Goal: Task Accomplishment & Management: Manage account settings

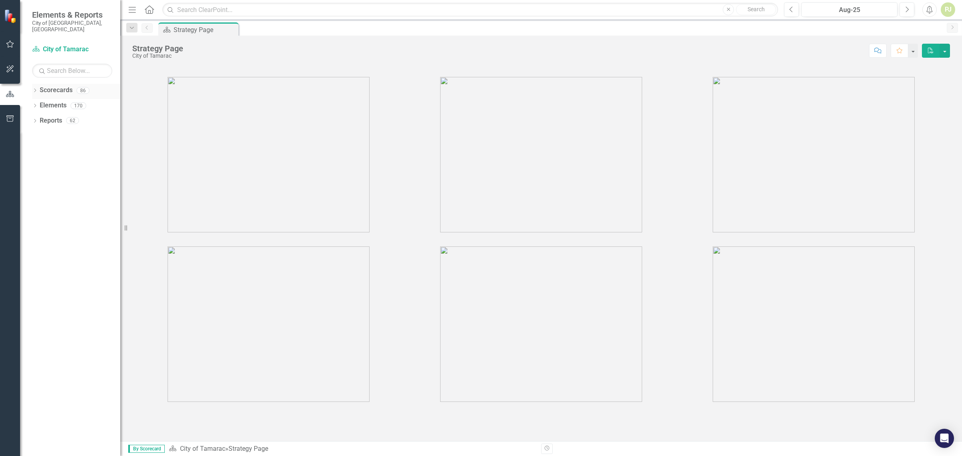
click at [65, 89] on link "Scorecards" at bounding box center [56, 90] width 33 height 9
click at [35, 89] on icon at bounding box center [35, 91] width 2 height 4
click at [39, 103] on icon "Dropdown" at bounding box center [39, 105] width 6 height 5
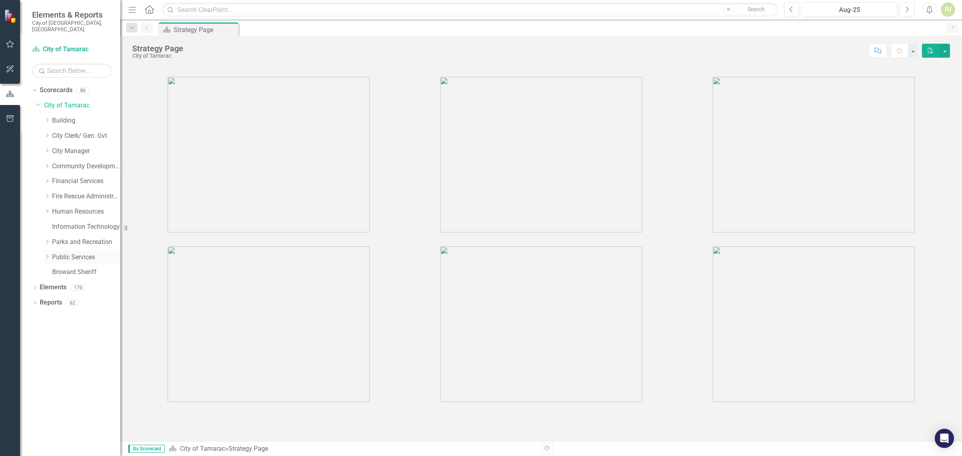
click at [48, 255] on icon "Dropdown" at bounding box center [47, 257] width 6 height 5
click at [57, 376] on icon "Dropdown" at bounding box center [55, 378] width 6 height 5
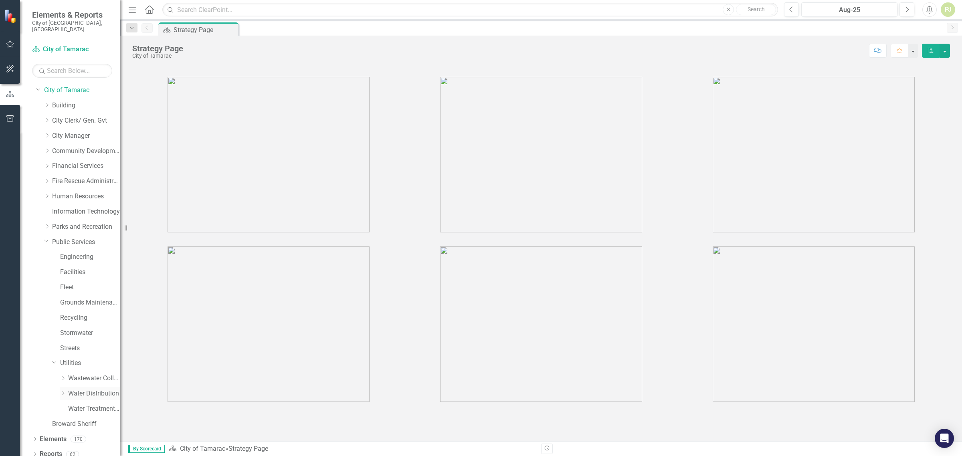
click at [65, 391] on icon "Dropdown" at bounding box center [63, 393] width 6 height 5
click at [79, 328] on link "Call Outs Log" at bounding box center [98, 332] width 44 height 9
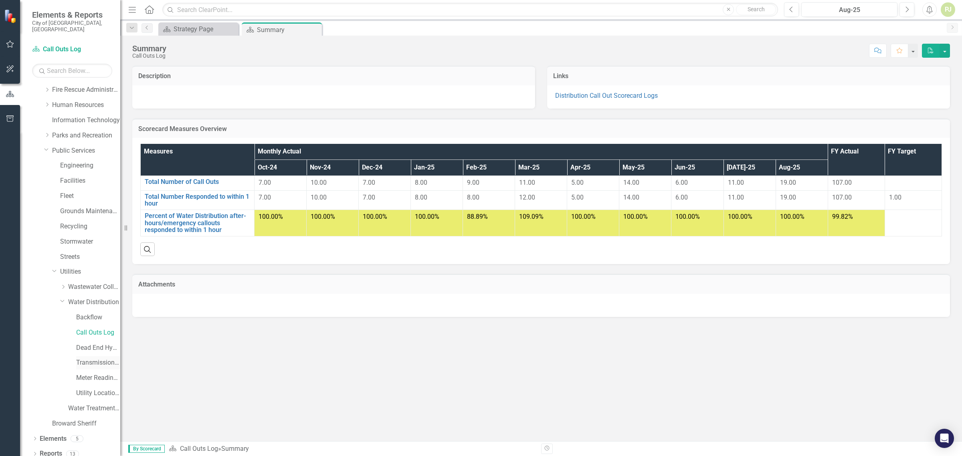
click at [92, 358] on link "Transmission and Distribution" at bounding box center [98, 362] width 44 height 9
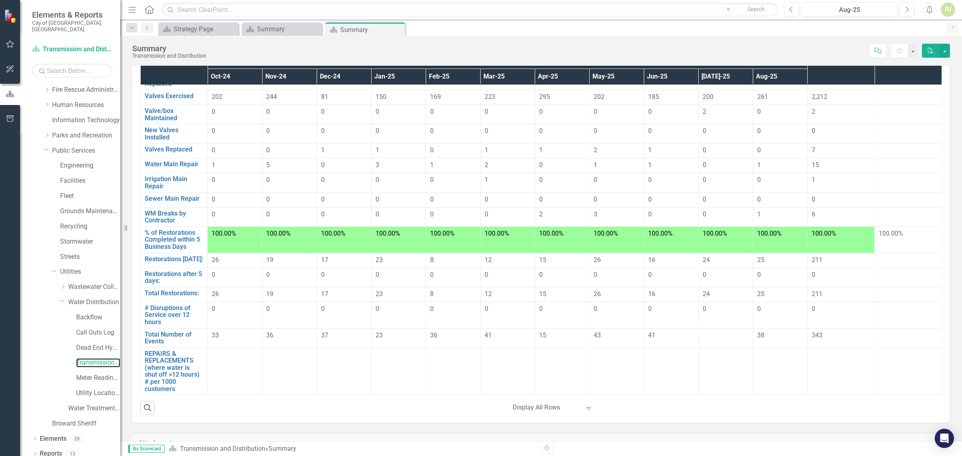
scroll to position [100, 0]
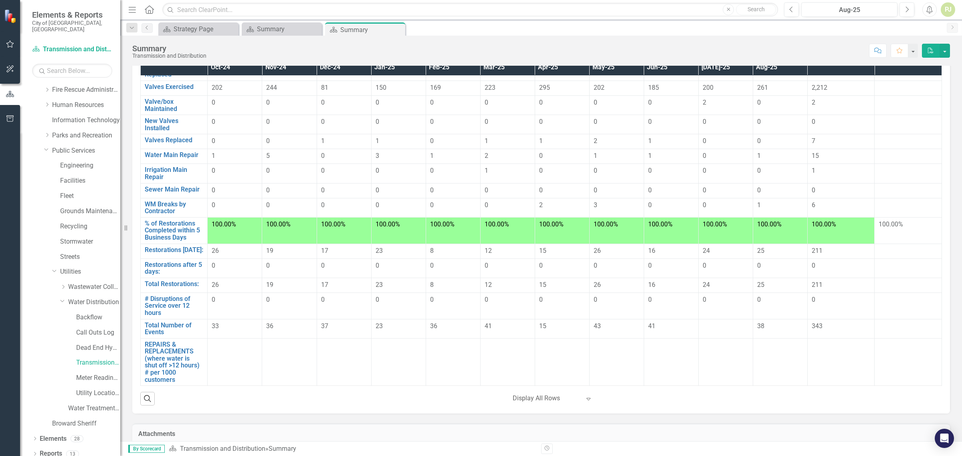
click at [711, 333] on td at bounding box center [725, 328] width 55 height 19
click at [166, 327] on link "Total Number of Events" at bounding box center [174, 329] width 59 height 14
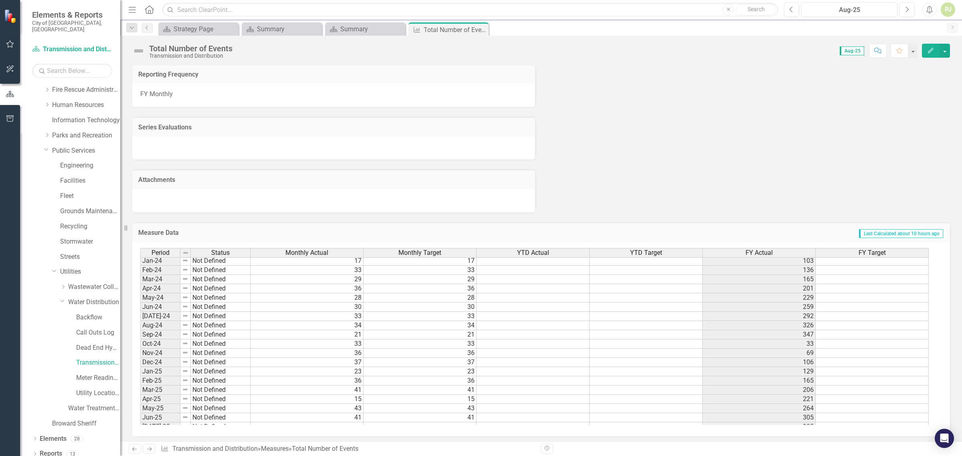
scroll to position [298, 0]
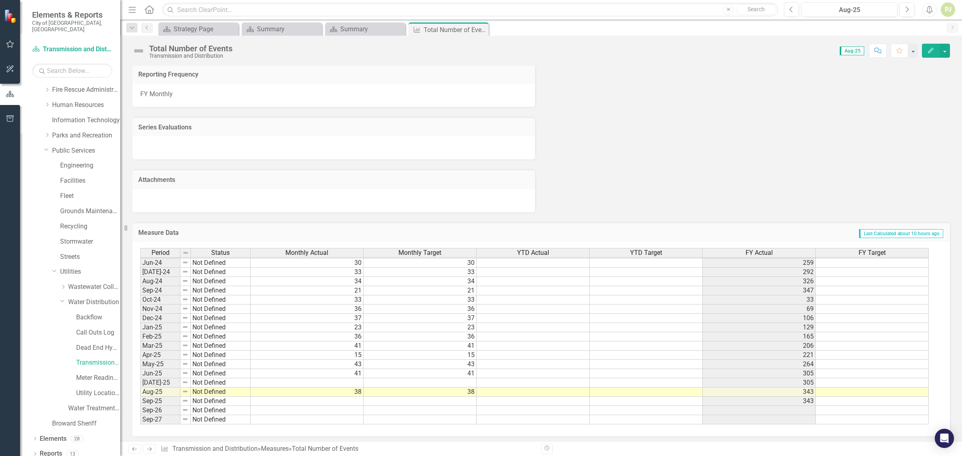
click at [353, 382] on tbody "Jan-23 Meets or exceeds target 26 26 106 Feb-23 Meets or exceeds target 21 21 1…" at bounding box center [534, 262] width 788 height 323
click at [353, 351] on td "41" at bounding box center [307, 346] width 113 height 9
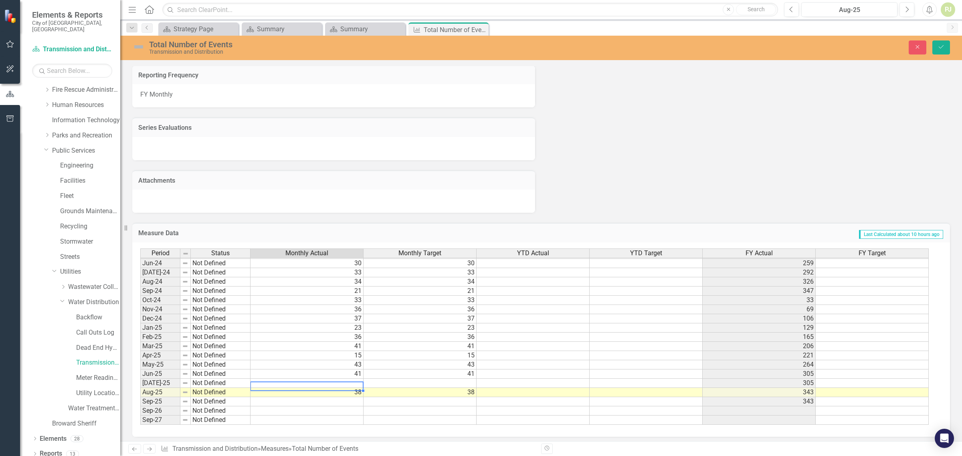
scroll to position [297, 0]
click at [353, 380] on td at bounding box center [307, 383] width 113 height 9
type textarea "24"
click at [337, 398] on td at bounding box center [307, 401] width 113 height 9
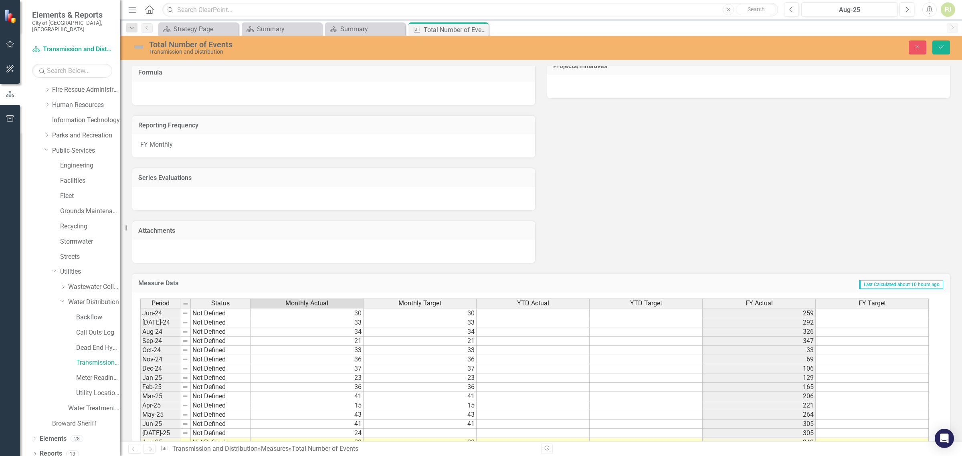
scroll to position [0, 0]
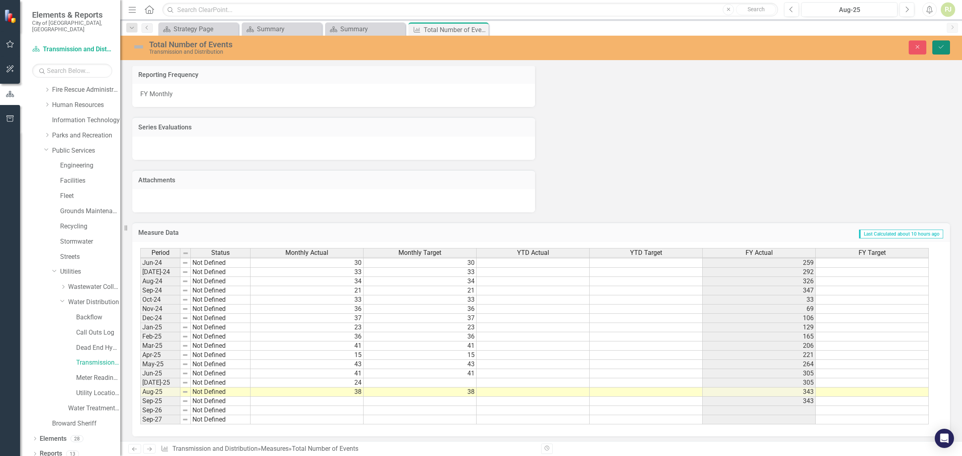
click at [940, 47] on icon "Save" at bounding box center [941, 47] width 7 height 6
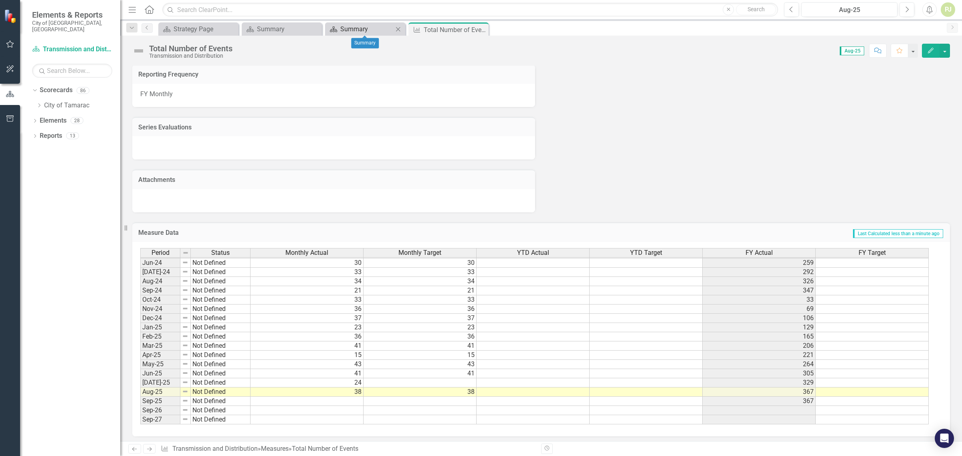
click at [358, 29] on div "Summary" at bounding box center [366, 29] width 53 height 10
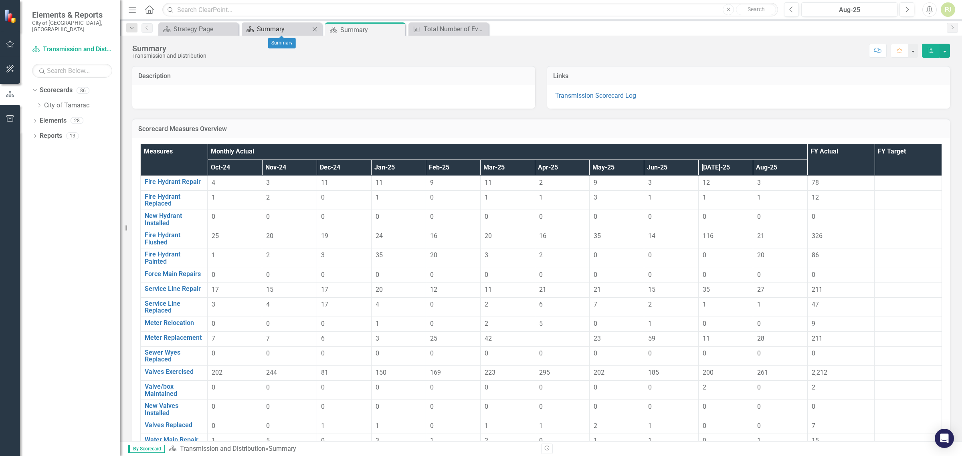
click at [267, 27] on div "Summary" at bounding box center [283, 29] width 53 height 10
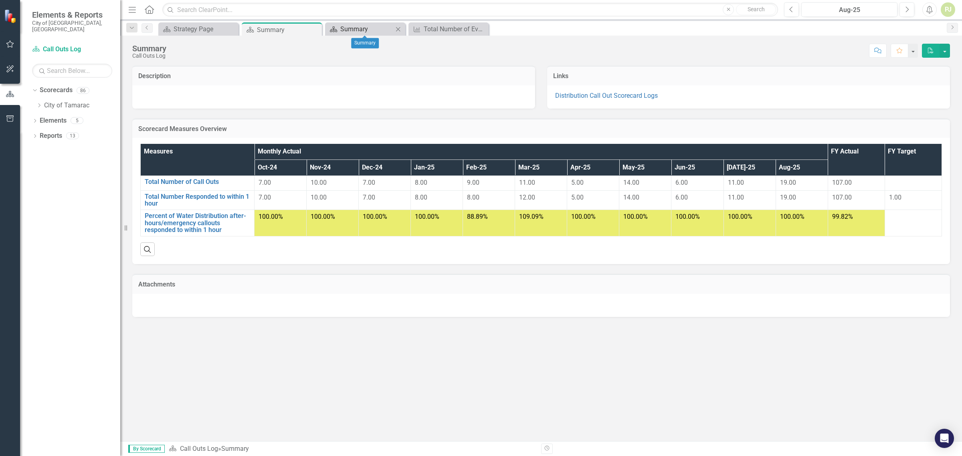
click at [363, 28] on div "Summary" at bounding box center [366, 29] width 53 height 10
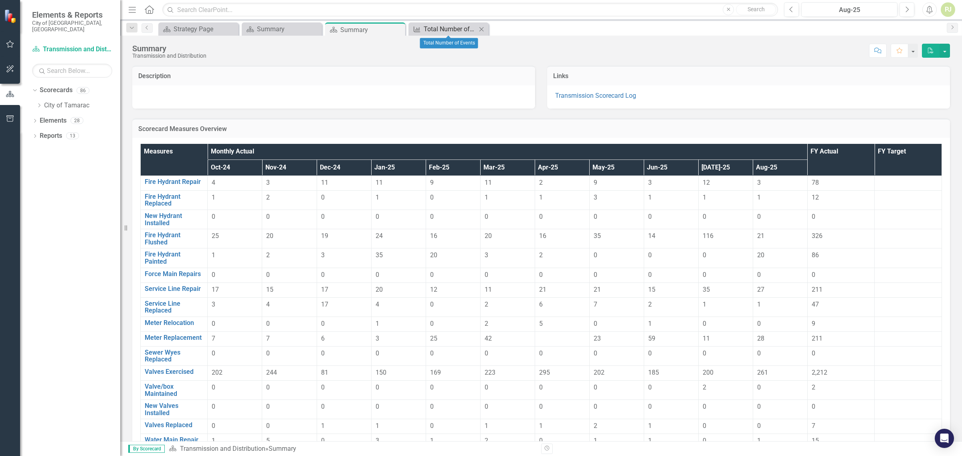
click at [442, 29] on div "Total Number of Events" at bounding box center [450, 29] width 53 height 10
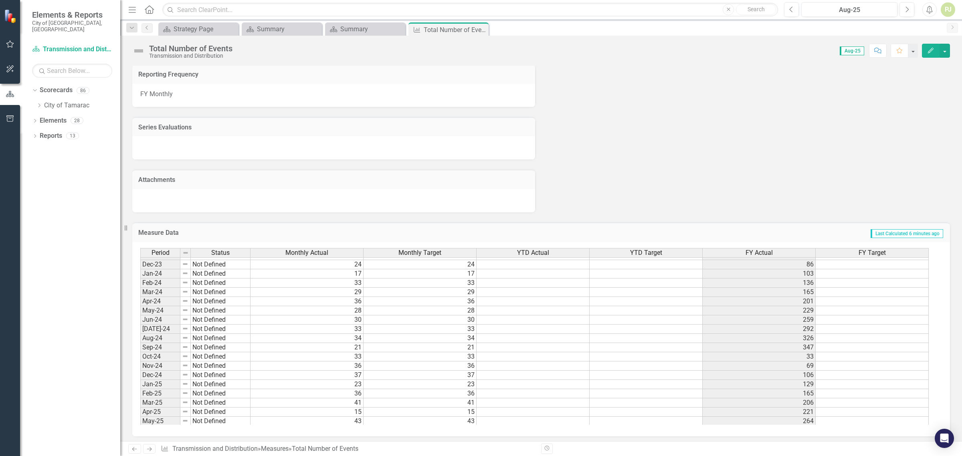
scroll to position [251, 0]
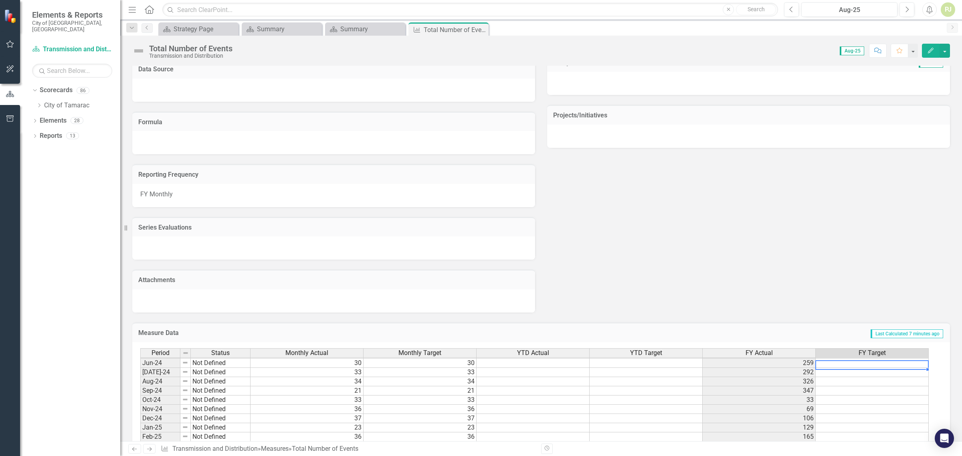
click at [884, 358] on tbody "May-23 Meets or exceeds target 23 23 212 Jun-23 Meets or exceeds target 21 21 2…" at bounding box center [534, 381] width 788 height 286
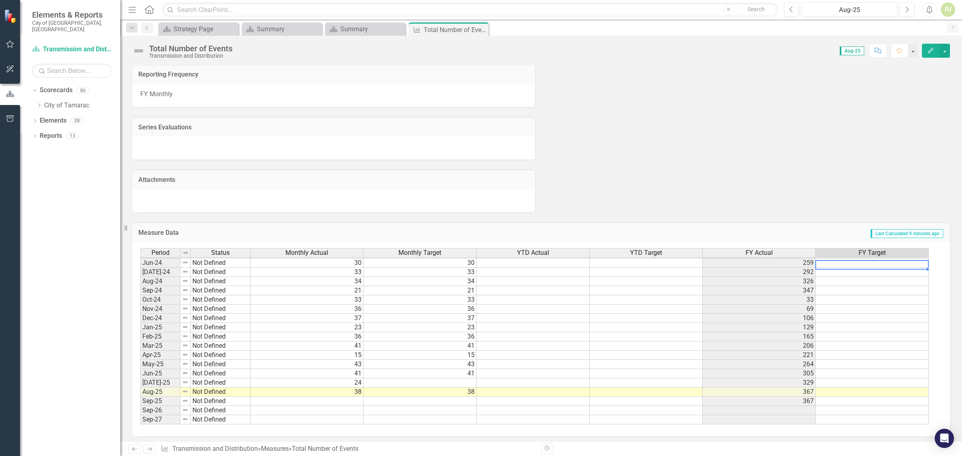
click at [206, 259] on td "Not Defined" at bounding box center [221, 263] width 60 height 9
click at [199, 259] on td "Not Defined" at bounding box center [221, 263] width 60 height 9
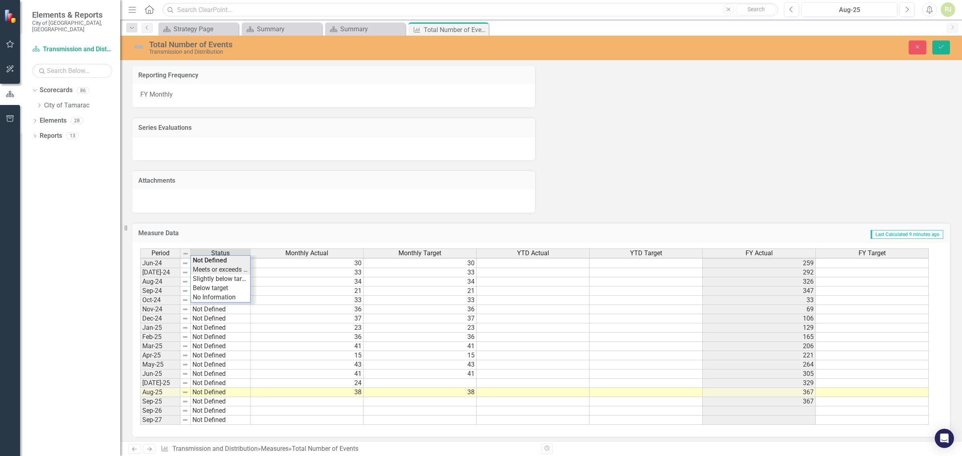
click at [216, 267] on div "Period Status Monthly Actual Monthly Target YTD Actual YTD Target FY Actual FY …" at bounding box center [538, 337] width 796 height 177
click at [216, 268] on td "Not Defined" at bounding box center [221, 272] width 60 height 9
click at [215, 270] on td "Not Defined" at bounding box center [221, 272] width 60 height 9
click at [217, 275] on div "Period Status Monthly Actual Monthly Target YTD Actual YTD Target FY Actual FY …" at bounding box center [538, 337] width 796 height 177
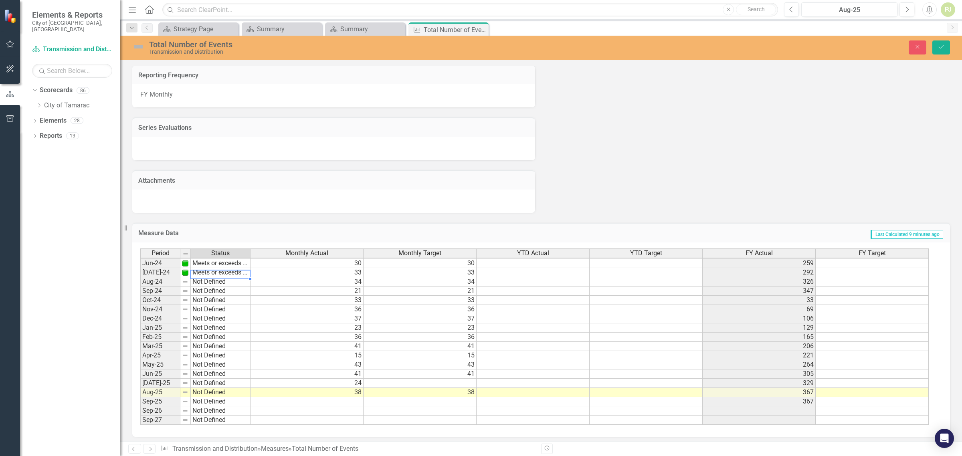
click at [217, 278] on td "Not Defined" at bounding box center [221, 281] width 60 height 9
click at [217, 286] on div "Period Status Monthly Actual Monthly Target YTD Actual YTD Target FY Actual FY …" at bounding box center [538, 337] width 796 height 177
click at [216, 287] on td "Not Defined" at bounding box center [221, 291] width 60 height 9
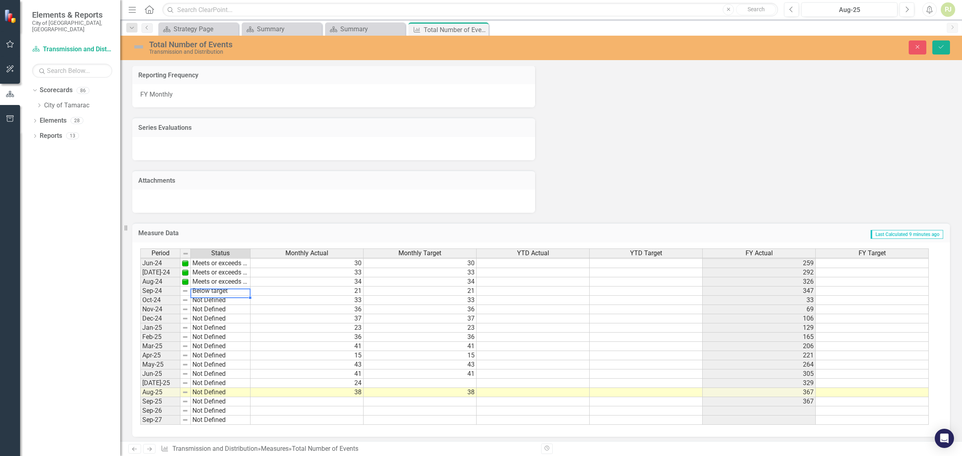
click at [212, 313] on div "Period Status Monthly Actual Monthly Target YTD Actual YTD Target FY Actual FY …" at bounding box center [538, 337] width 796 height 177
click at [215, 298] on td "Not Defined" at bounding box center [221, 300] width 60 height 9
click at [218, 301] on div "Period Status Monthly Actual Monthly Target YTD Actual YTD Target FY Actual FY …" at bounding box center [538, 337] width 796 height 177
click at [220, 305] on td "Not Defined" at bounding box center [221, 309] width 60 height 9
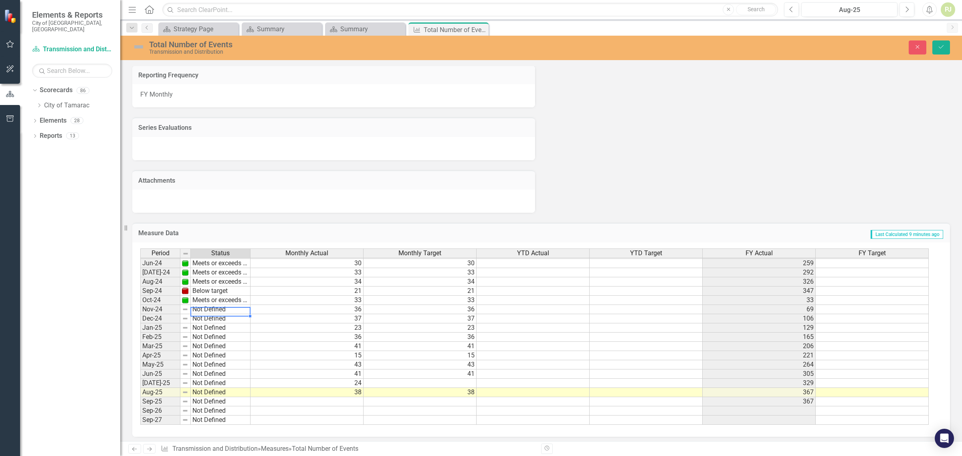
click at [220, 305] on td "Not Defined" at bounding box center [221, 309] width 60 height 9
click at [220, 315] on div "Period Status Monthly Actual Monthly Target YTD Actual YTD Target FY Actual FY …" at bounding box center [538, 337] width 796 height 177
click at [220, 314] on td "Not Defined" at bounding box center [221, 318] width 60 height 9
click at [222, 325] on div "Period Status Monthly Actual Monthly Target YTD Actual YTD Target FY Actual FY …" at bounding box center [538, 337] width 796 height 177
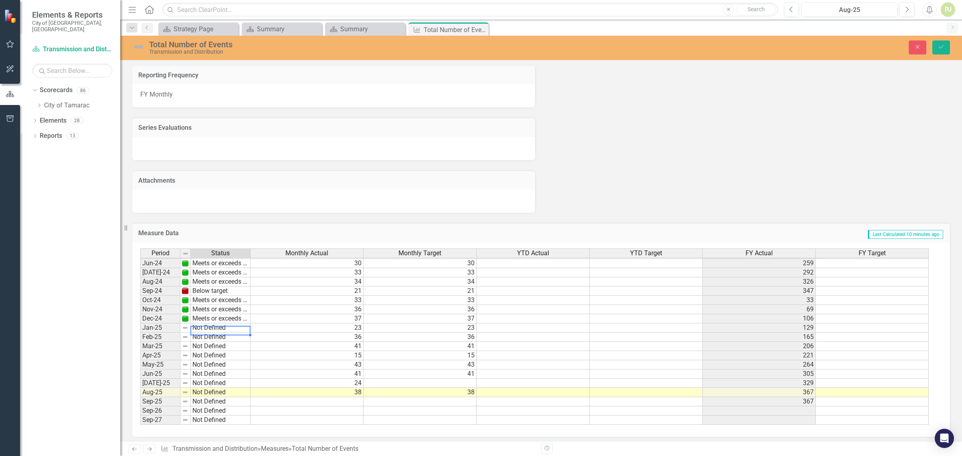
click at [223, 327] on td "Not Defined" at bounding box center [221, 327] width 60 height 9
click at [222, 352] on div "Period Status Monthly Actual Monthly Target YTD Actual YTD Target FY Actual FY …" at bounding box center [538, 337] width 796 height 177
click at [228, 335] on td "Not Defined" at bounding box center [221, 337] width 60 height 9
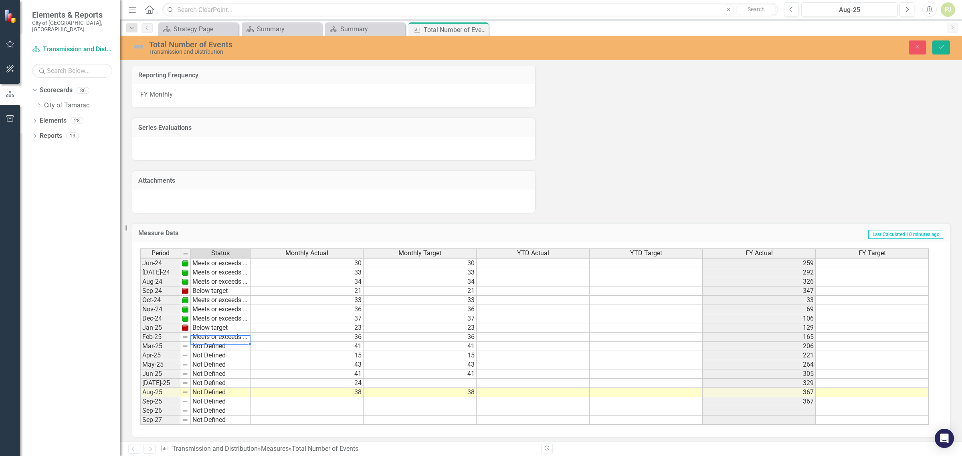
click at [227, 341] on div "Period Status Monthly Actual Monthly Target YTD Actual YTD Target FY Actual FY …" at bounding box center [538, 337] width 796 height 177
click at [228, 343] on td "Not Defined" at bounding box center [221, 346] width 60 height 9
click at [224, 352] on div "Period Status Monthly Actual Monthly Target YTD Actual YTD Target FY Actual FY …" at bounding box center [538, 337] width 796 height 177
click at [219, 352] on td "Not Defined" at bounding box center [221, 355] width 60 height 9
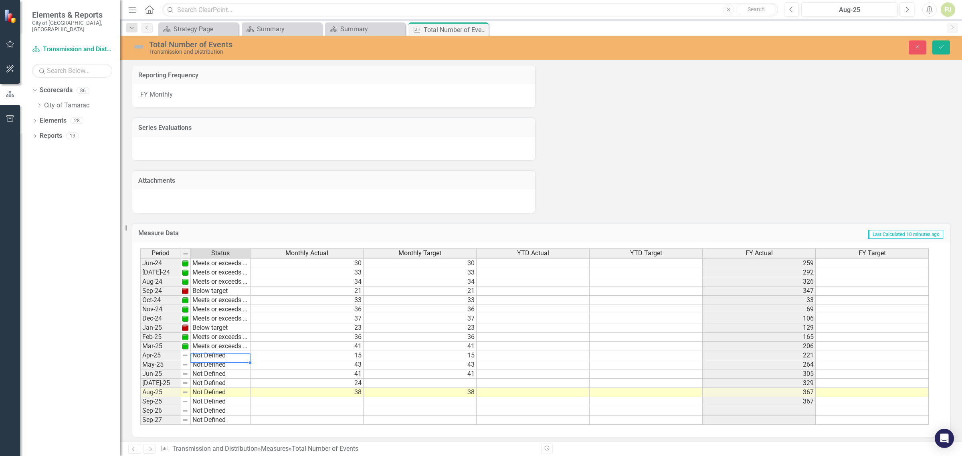
click at [219, 351] on td "Not Defined" at bounding box center [221, 355] width 60 height 9
click at [220, 380] on div "Period Status Monthly Actual Monthly Target YTD Actual YTD Target FY Actual FY …" at bounding box center [538, 337] width 796 height 177
click at [220, 360] on td "Not Defined" at bounding box center [221, 364] width 60 height 9
click at [220, 370] on div "Period Status Monthly Actual Monthly Target YTD Actual YTD Target FY Actual FY …" at bounding box center [538, 337] width 796 height 177
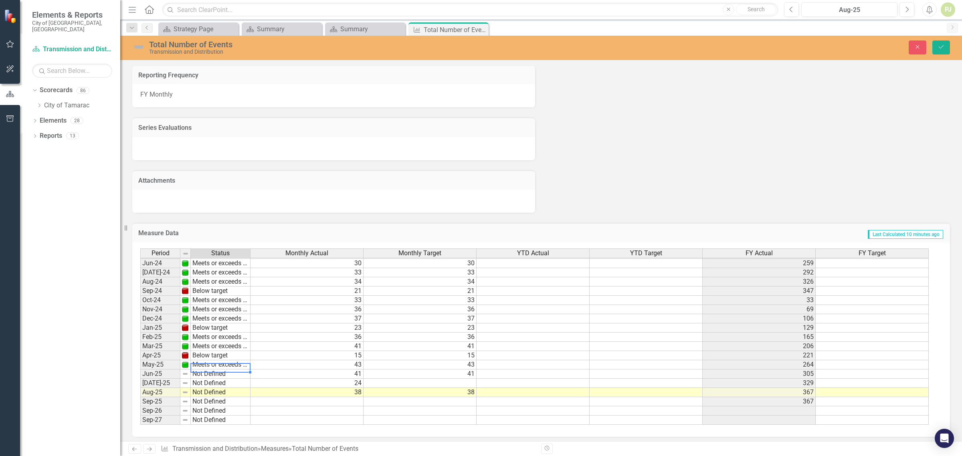
click at [221, 371] on td "Not Defined" at bounding box center [221, 374] width 60 height 9
click at [213, 333] on div "Period Status Monthly Actual Monthly Target YTD Actual YTD Target FY Actual FY …" at bounding box center [538, 337] width 796 height 177
click at [220, 382] on td "Not Defined" at bounding box center [221, 383] width 60 height 9
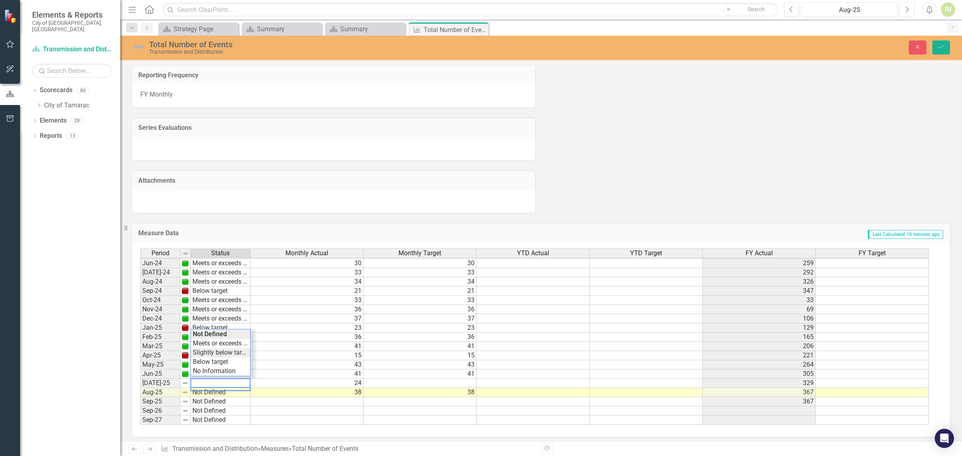
click at [216, 349] on div "Period Status Monthly Actual Monthly Target YTD Actual YTD Target FY Actual FY …" at bounding box center [538, 337] width 796 height 177
click at [222, 381] on td "Slightly below target" at bounding box center [221, 383] width 60 height 9
click at [222, 362] on div "Period Status Monthly Actual Monthly Target YTD Actual YTD Target FY Actual FY …" at bounding box center [538, 337] width 796 height 177
click at [227, 389] on td "Not Defined" at bounding box center [221, 392] width 60 height 9
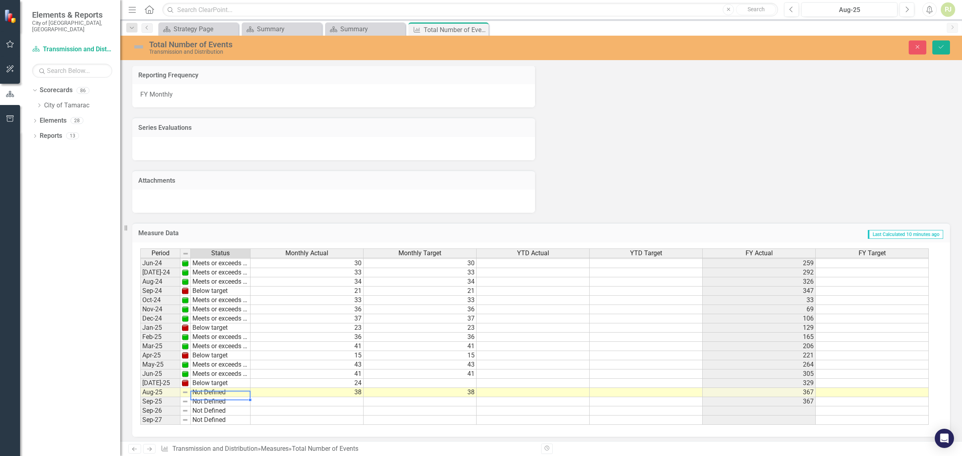
click at [227, 389] on td "Not Defined" at bounding box center [221, 392] width 60 height 9
click at [222, 351] on div "Period Status Monthly Actual Monthly Target YTD Actual YTD Target FY Actual FY …" at bounding box center [538, 337] width 796 height 177
click at [471, 269] on td "33" at bounding box center [420, 272] width 113 height 9
click at [471, 269] on textarea at bounding box center [419, 272] width 113 height 10
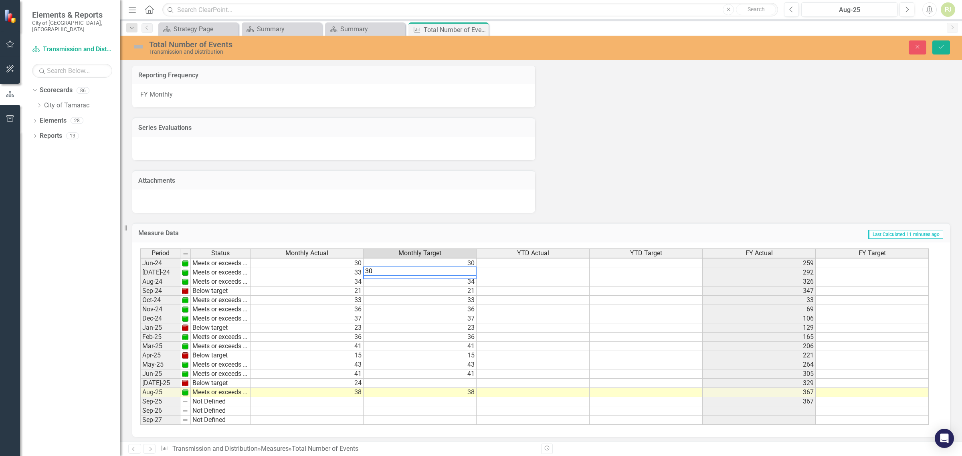
click at [469, 279] on td "34" at bounding box center [420, 281] width 113 height 9
click at [466, 287] on td "21" at bounding box center [420, 291] width 113 height 9
click at [461, 289] on textarea "30" at bounding box center [419, 290] width 113 height 10
click at [461, 297] on td "33" at bounding box center [420, 300] width 113 height 9
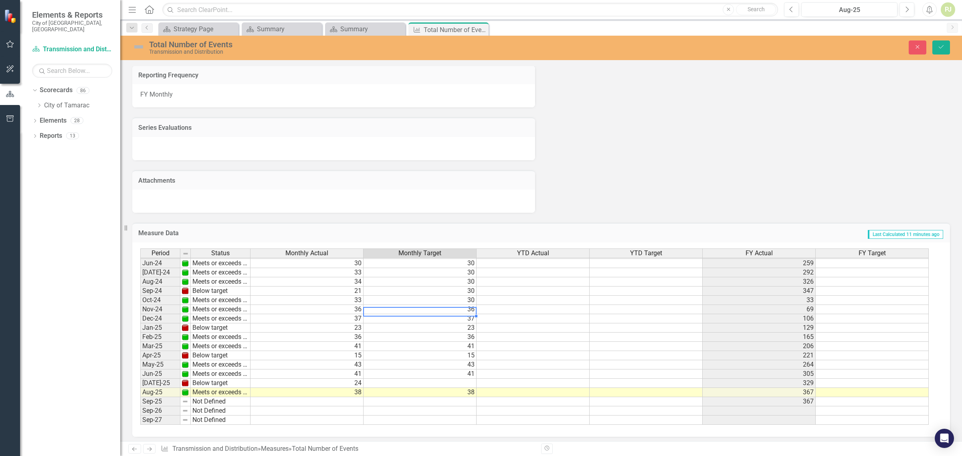
click at [458, 307] on td "36" at bounding box center [420, 309] width 113 height 9
click at [457, 310] on textarea "30" at bounding box center [419, 309] width 113 height 10
click at [458, 317] on td "37" at bounding box center [420, 318] width 113 height 9
click at [459, 315] on td "37" at bounding box center [420, 318] width 113 height 9
click at [455, 327] on td "23" at bounding box center [420, 327] width 113 height 9
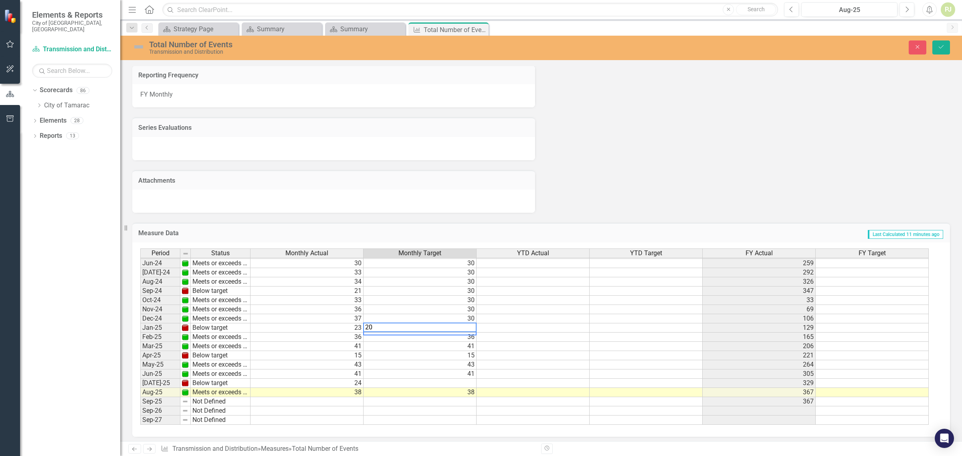
drag, startPoint x: 453, startPoint y: 337, endPoint x: 452, endPoint y: 333, distance: 4.5
click at [452, 337] on td "36" at bounding box center [420, 337] width 113 height 9
click at [455, 342] on td "41" at bounding box center [420, 346] width 113 height 9
click at [454, 351] on td "15" at bounding box center [420, 355] width 113 height 9
click at [454, 362] on td "43" at bounding box center [420, 364] width 113 height 9
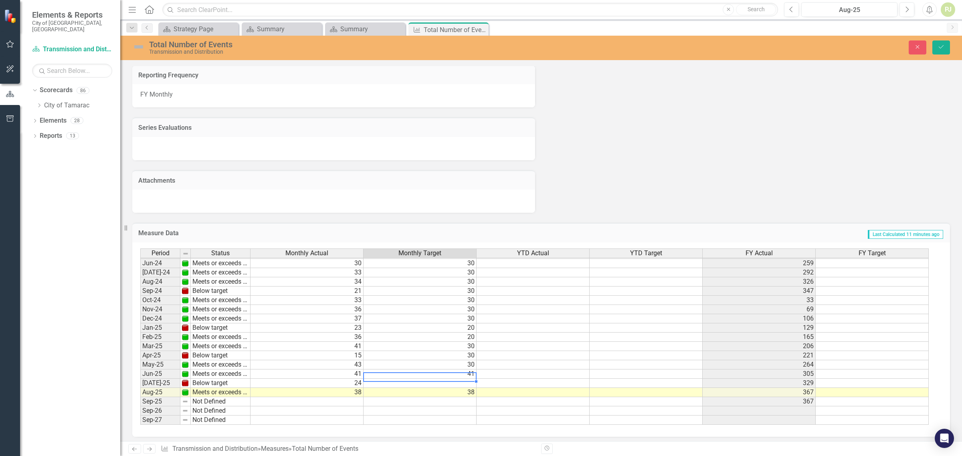
click at [451, 374] on td "41" at bounding box center [420, 374] width 113 height 9
click at [454, 381] on td at bounding box center [420, 383] width 113 height 9
click at [451, 392] on td "38" at bounding box center [420, 392] width 113 height 9
click at [451, 389] on td "38" at bounding box center [420, 392] width 113 height 9
type textarea "30"
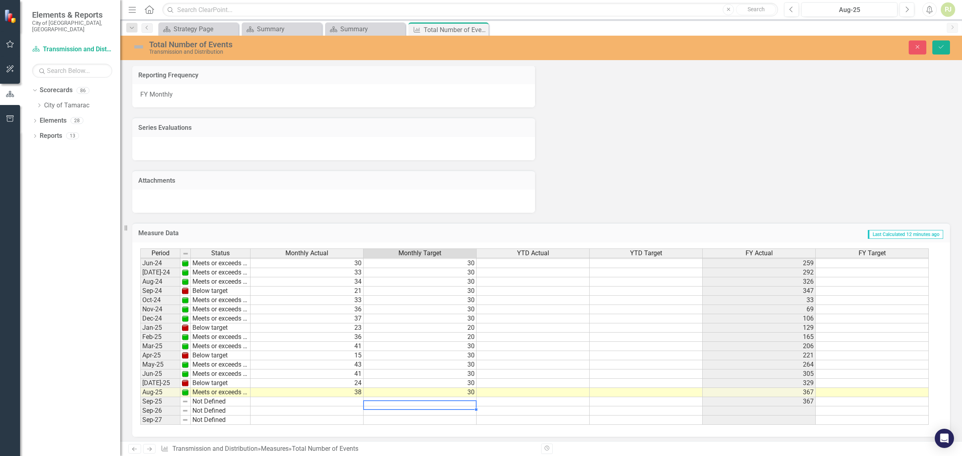
drag, startPoint x: 450, startPoint y: 397, endPoint x: 450, endPoint y: 391, distance: 6.0
click at [450, 393] on tbody "May-23 Meets or exceeds target 23 23 212 Jun-23 Meets or exceeds target 21 21 2…" at bounding box center [534, 282] width 788 height 286
click at [672, 259] on td at bounding box center [646, 263] width 113 height 9
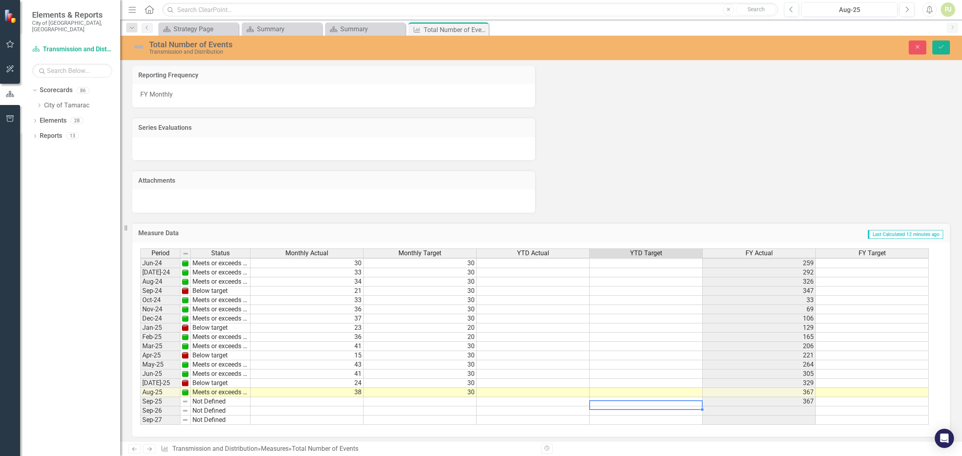
click at [683, 401] on td at bounding box center [646, 401] width 113 height 9
click at [674, 400] on td at bounding box center [646, 401] width 113 height 9
type textarea "350"
click at [945, 48] on button "Save" at bounding box center [941, 47] width 18 height 14
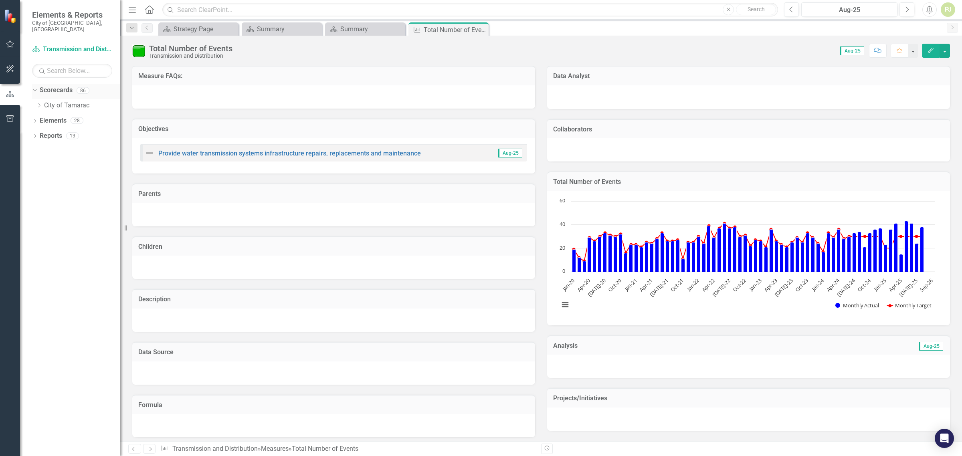
click at [35, 87] on icon "Dropdown" at bounding box center [34, 90] width 4 height 6
click at [35, 89] on icon "Dropdown" at bounding box center [35, 91] width 6 height 4
click at [39, 103] on icon "Dropdown" at bounding box center [39, 105] width 6 height 5
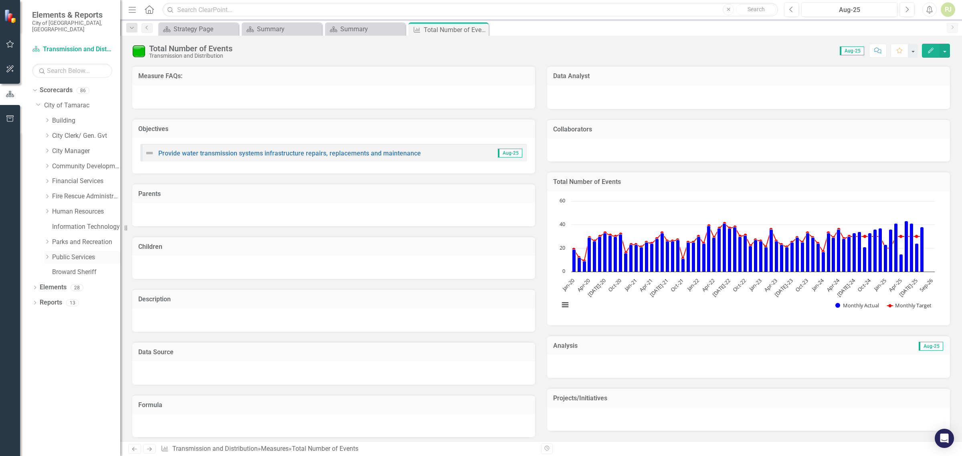
click at [44, 255] on icon "Dropdown" at bounding box center [47, 257] width 6 height 5
click at [55, 376] on icon "Dropdown" at bounding box center [55, 378] width 6 height 5
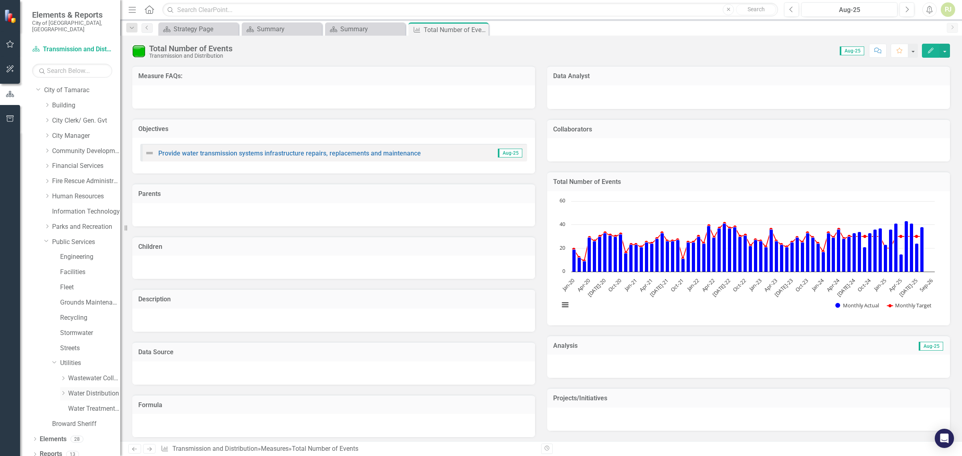
click at [61, 391] on icon "Dropdown" at bounding box center [63, 393] width 6 height 5
click at [91, 328] on link "Call Outs Log" at bounding box center [98, 332] width 44 height 9
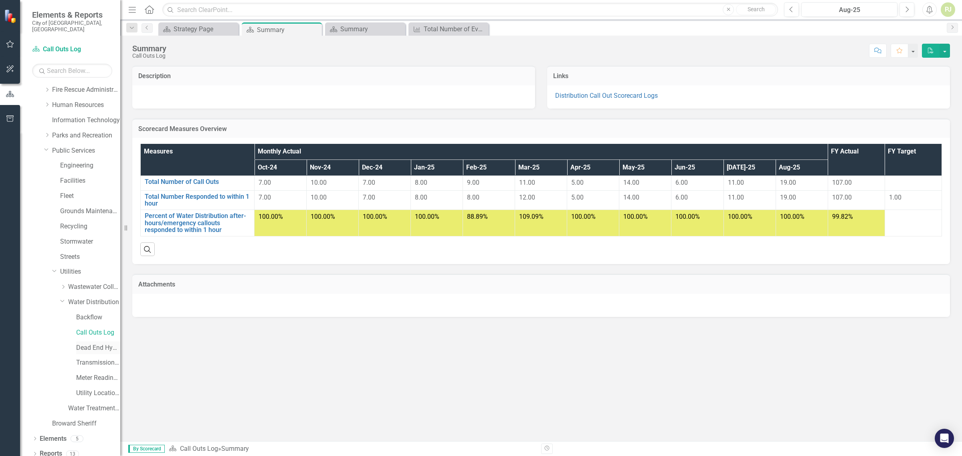
click at [81, 344] on link "Dead End Hydrant Flushing Log" at bounding box center [98, 348] width 44 height 9
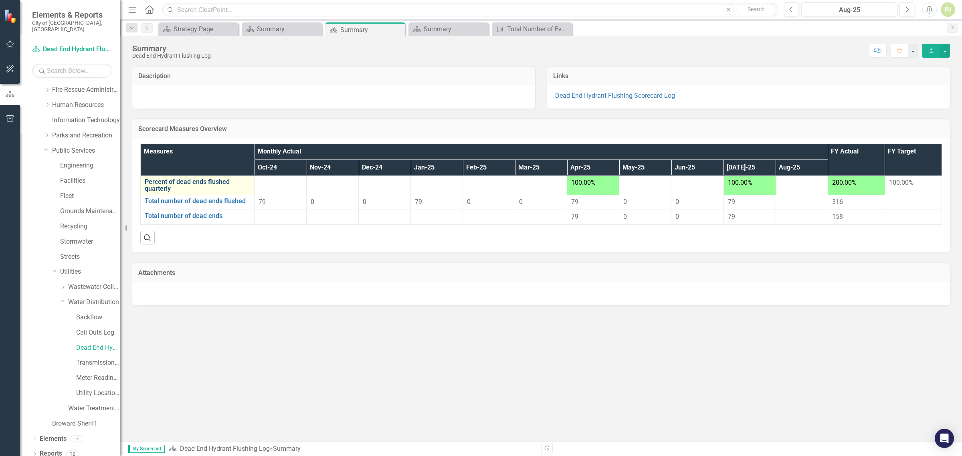
click at [193, 182] on link "Percent of dead ends flushed quarterly" at bounding box center [197, 185] width 105 height 14
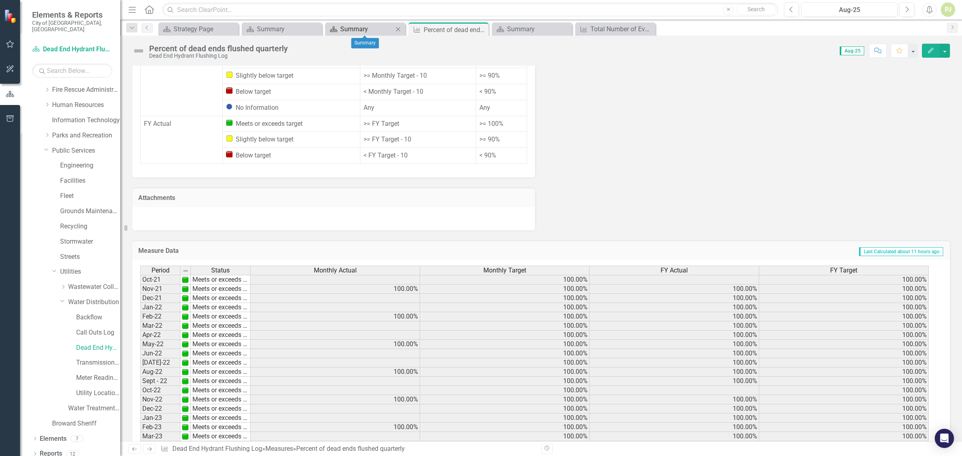
click at [356, 29] on div "Summary" at bounding box center [366, 29] width 53 height 10
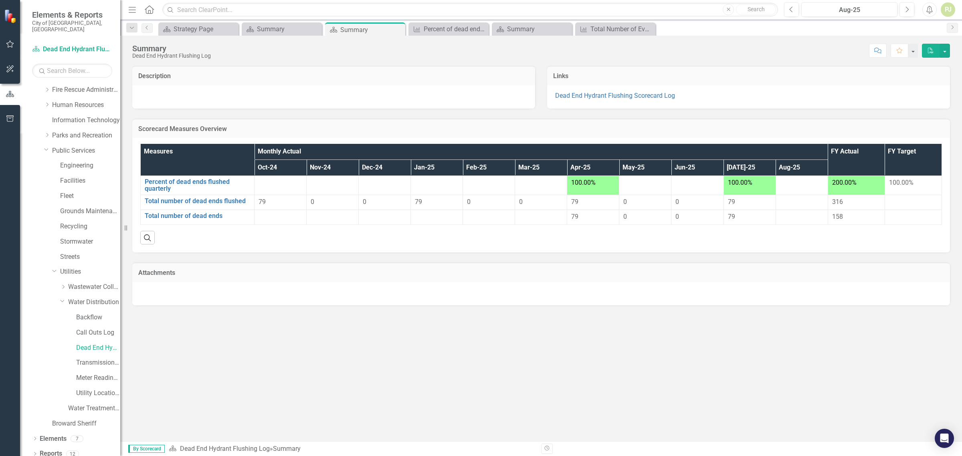
click at [271, 167] on th "Oct-24" at bounding box center [281, 168] width 52 height 16
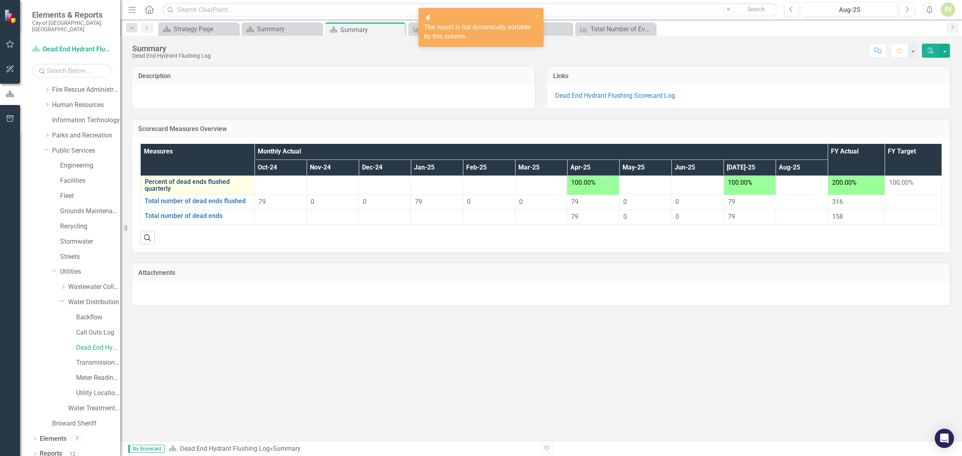
click at [199, 179] on link "Percent of dead ends flushed quarterly" at bounding box center [197, 185] width 105 height 14
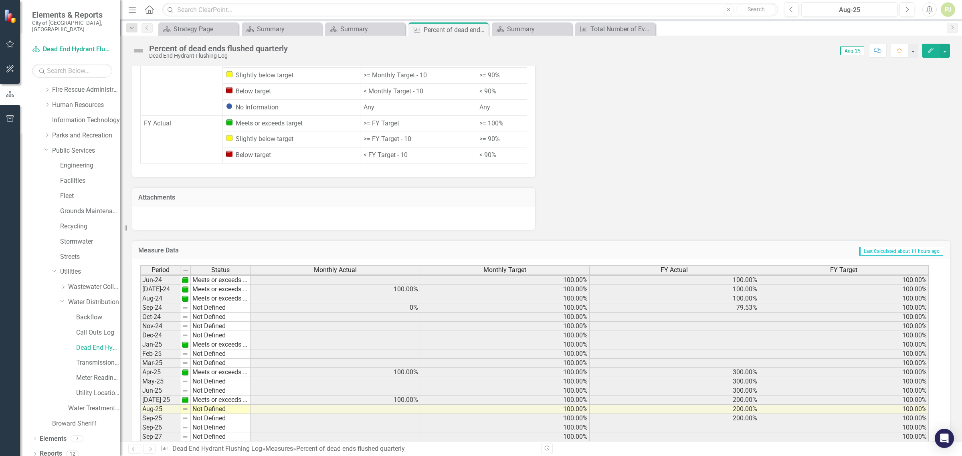
click at [197, 261] on tbody "Feb-23 Meets or exceeds target Mar-23 Meets or exceeds target Apr-23 Meets or e…" at bounding box center [195, 285] width 110 height 314
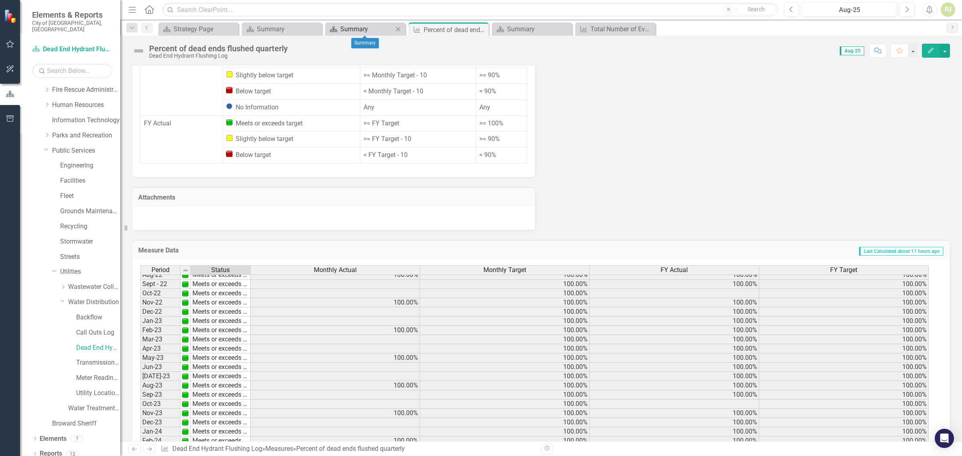
click at [349, 29] on div "Summary" at bounding box center [366, 29] width 53 height 10
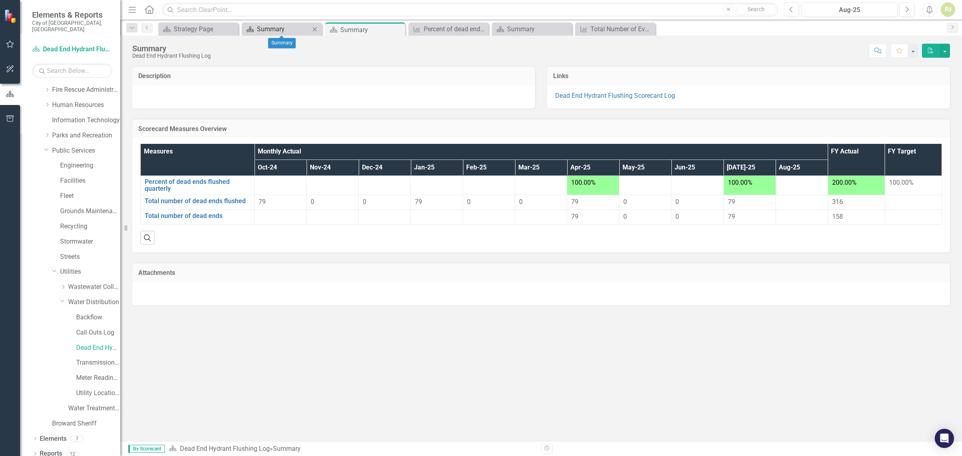
click at [271, 29] on div "Summary" at bounding box center [283, 29] width 53 height 10
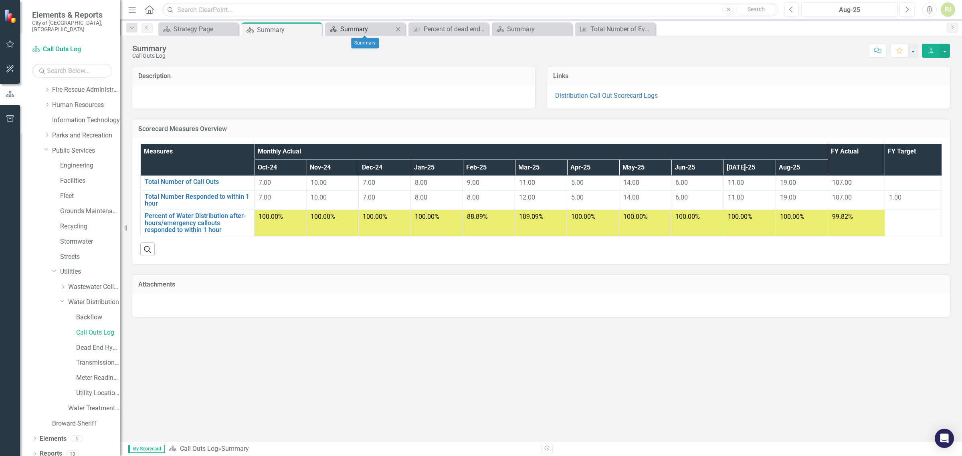
click at [344, 33] on div "Summary" at bounding box center [366, 29] width 53 height 10
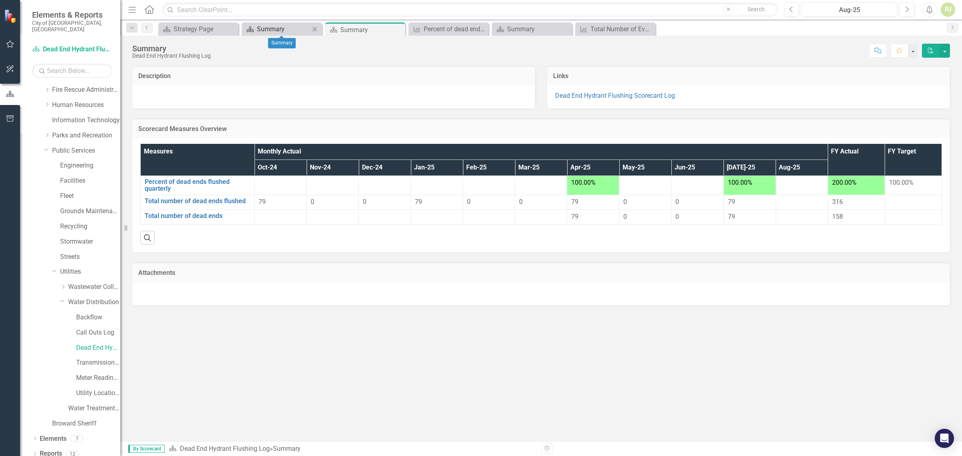
click at [287, 29] on div "Summary" at bounding box center [283, 29] width 53 height 10
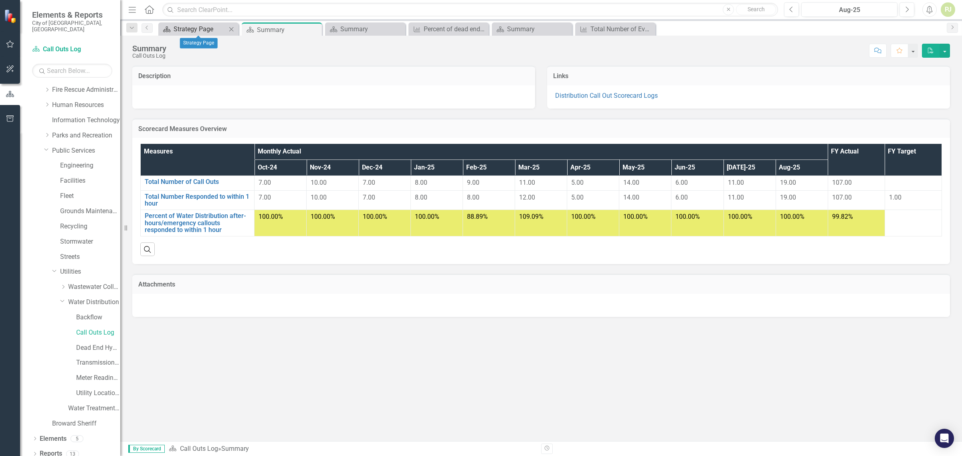
click at [200, 33] on div "Strategy Page" at bounding box center [200, 29] width 53 height 10
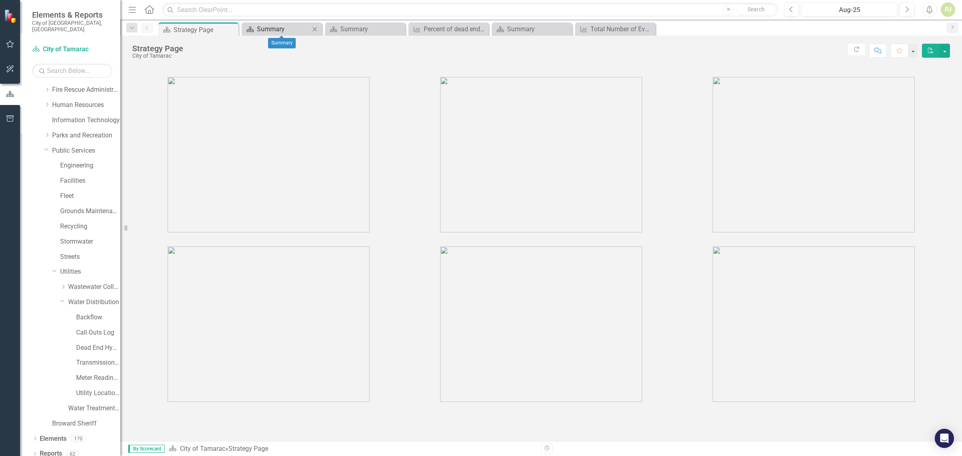
click at [274, 30] on div "Summary" at bounding box center [283, 29] width 53 height 10
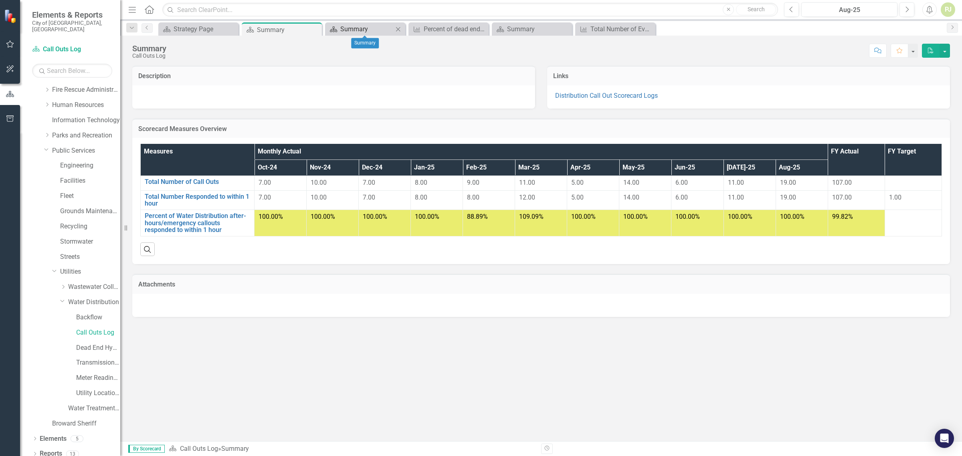
click at [337, 30] on icon "Scorecard" at bounding box center [333, 29] width 8 height 6
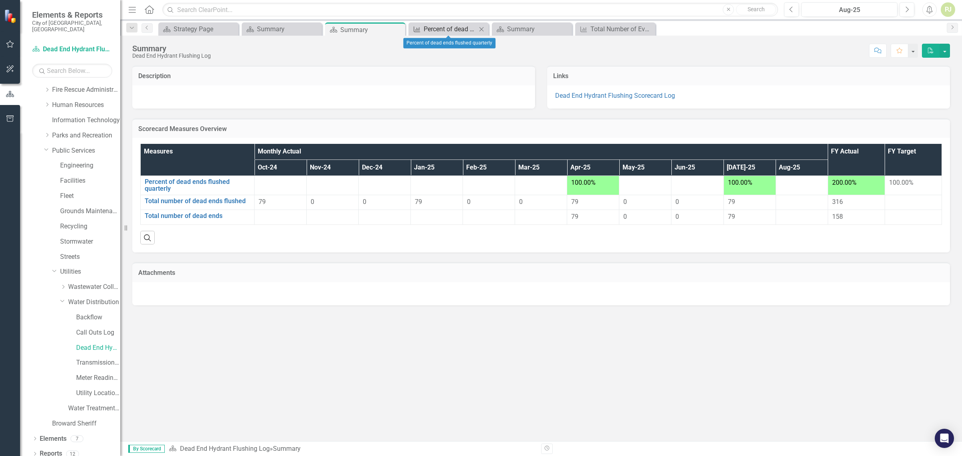
click at [452, 30] on div "Percent of dead ends flushed quarterly" at bounding box center [450, 29] width 53 height 10
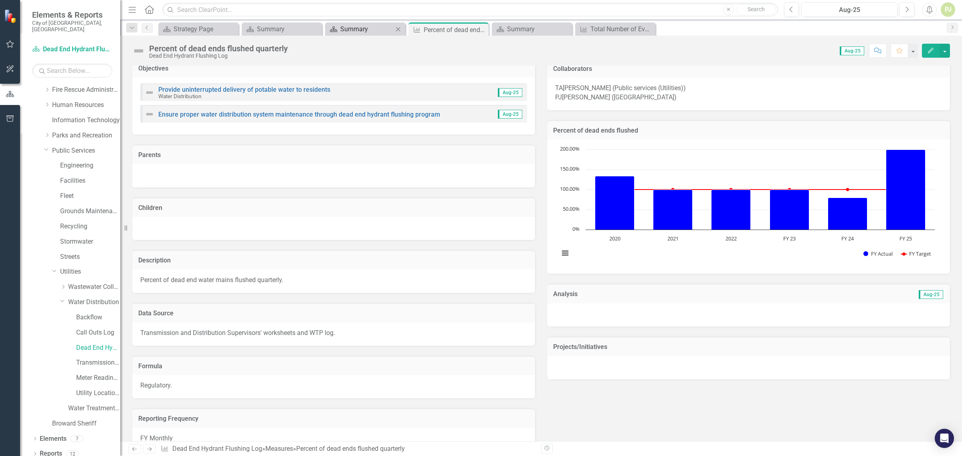
click at [351, 25] on div "Summary" at bounding box center [366, 29] width 53 height 10
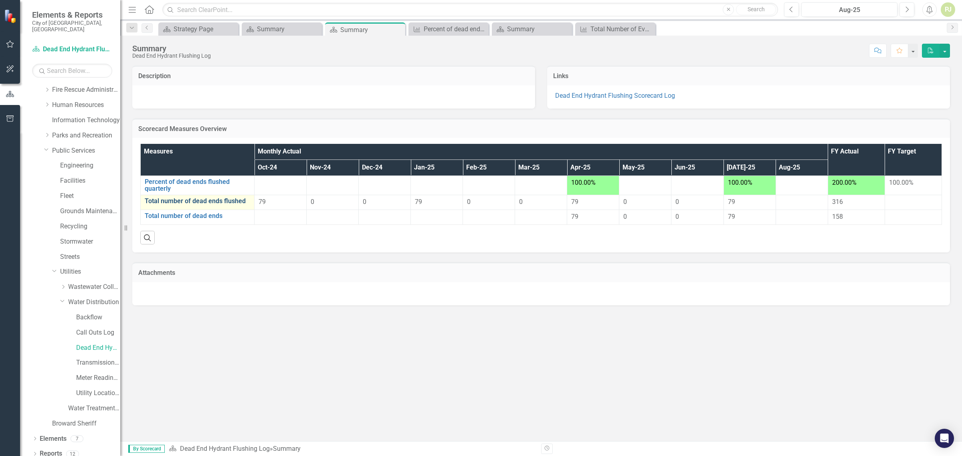
click at [189, 201] on link "Total number of dead ends flushed" at bounding box center [197, 201] width 105 height 7
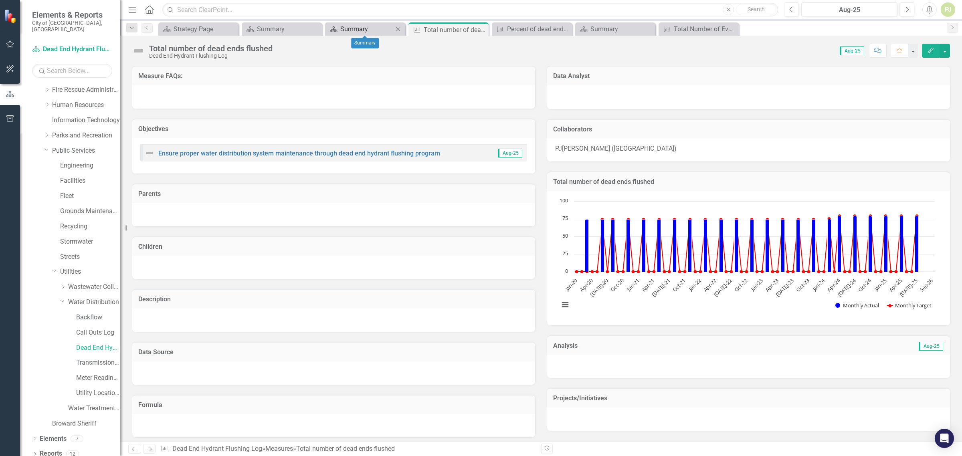
click at [352, 31] on div "Summary" at bounding box center [366, 29] width 53 height 10
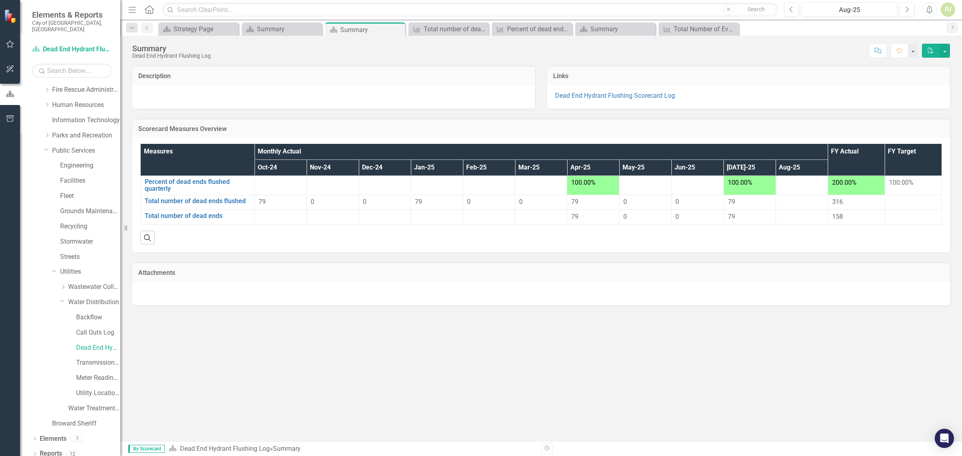
click at [167, 151] on th "Measures" at bounding box center [198, 160] width 114 height 32
click at [273, 166] on th "Oct-24" at bounding box center [281, 168] width 52 height 16
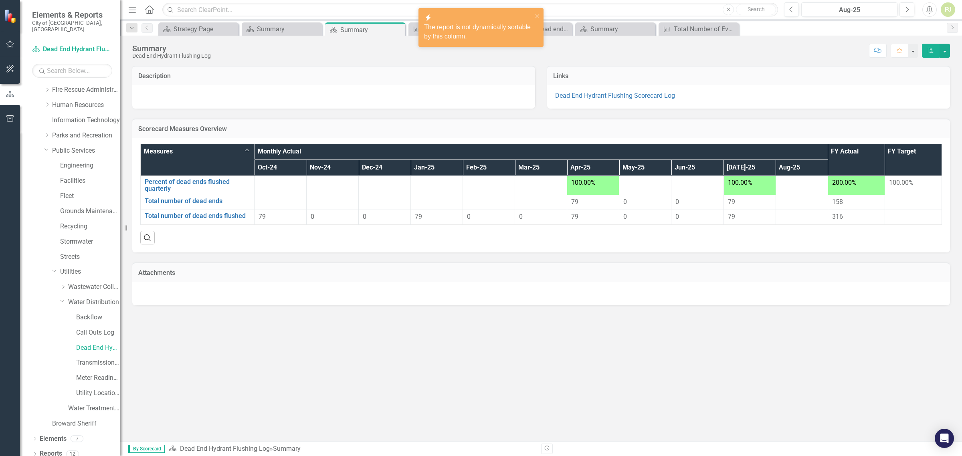
click at [321, 165] on th "Nov-24" at bounding box center [333, 168] width 52 height 16
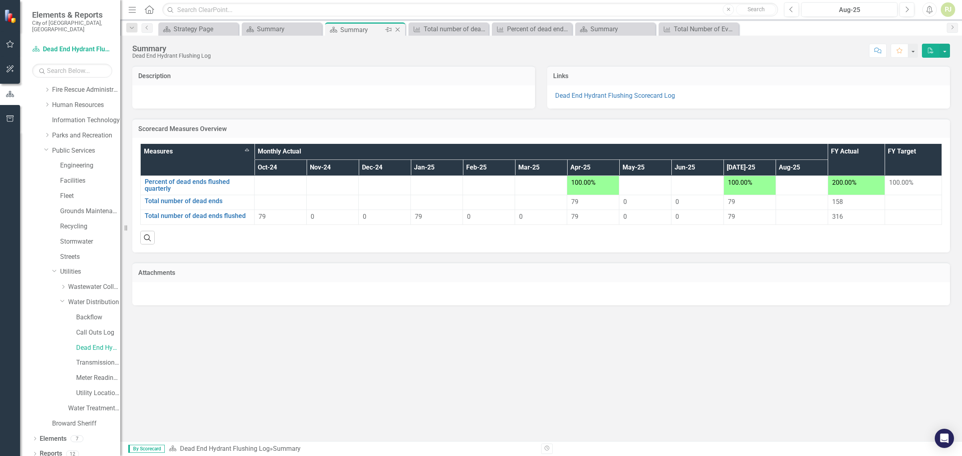
click at [349, 33] on div "Summary" at bounding box center [361, 30] width 43 height 10
click at [265, 29] on div "Summary" at bounding box center [283, 29] width 53 height 10
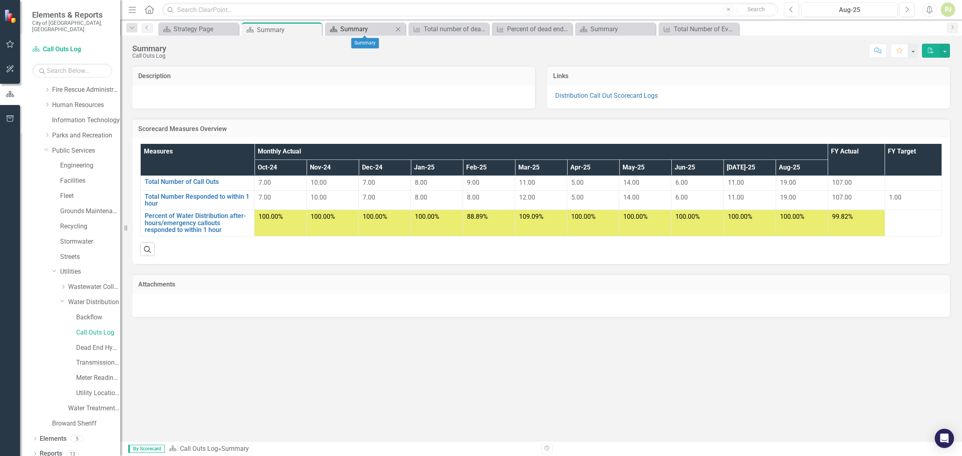
click at [363, 32] on div "Summary" at bounding box center [366, 29] width 53 height 10
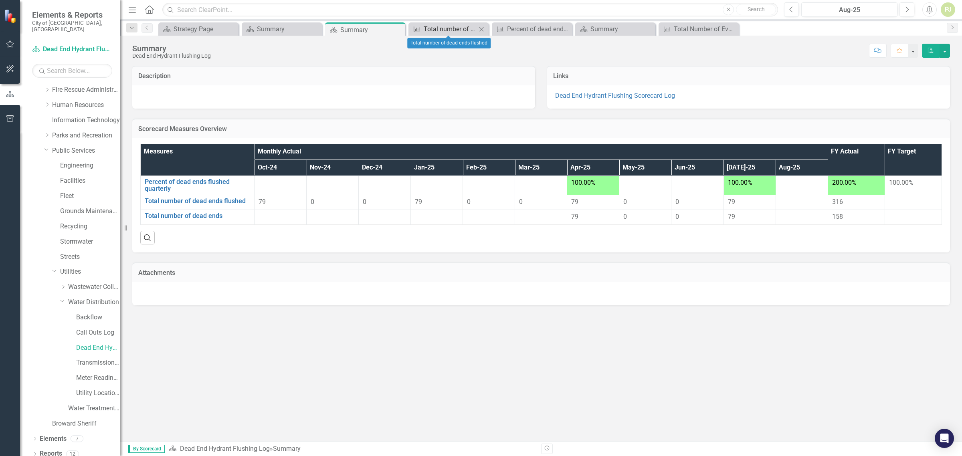
click at [437, 32] on div "Total number of dead ends flushed" at bounding box center [450, 29] width 53 height 10
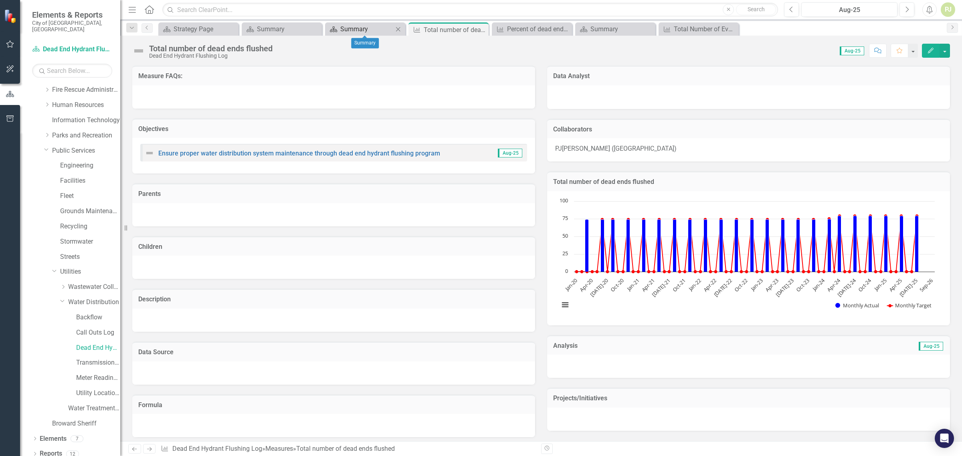
click at [355, 25] on div "Summary" at bounding box center [366, 29] width 53 height 10
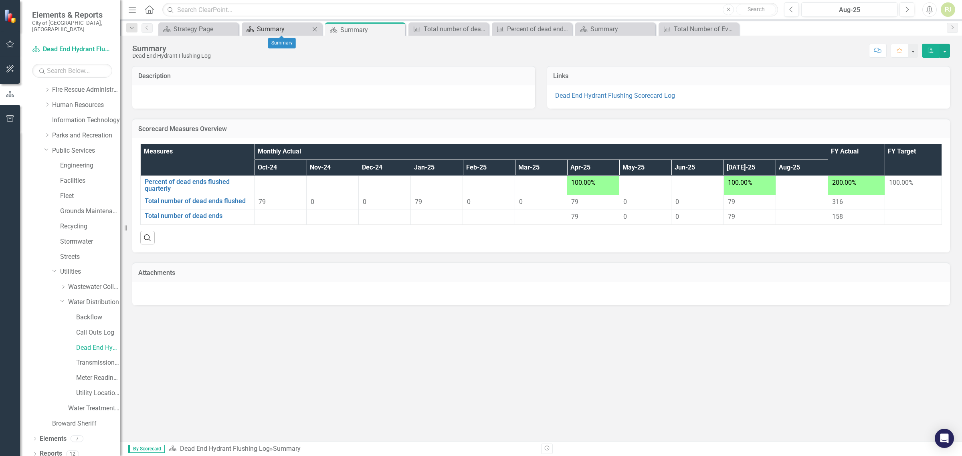
click at [264, 29] on div "Summary" at bounding box center [283, 29] width 53 height 10
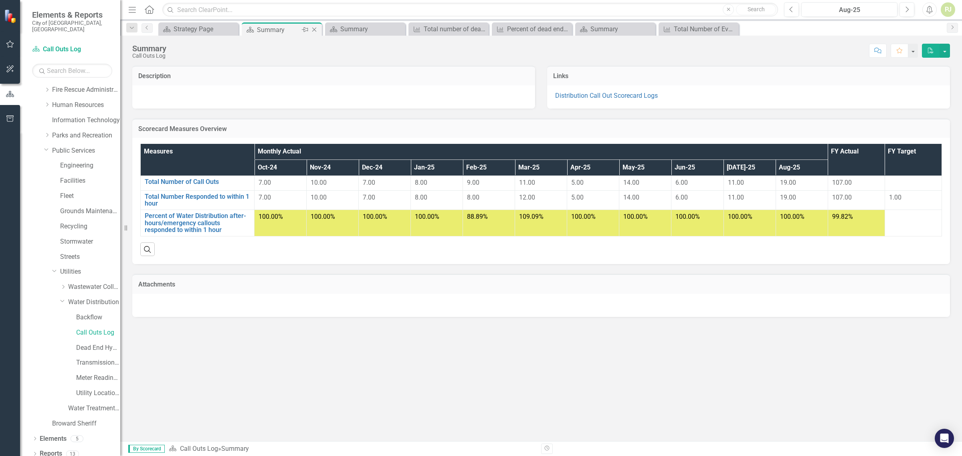
click at [265, 27] on div "Summary" at bounding box center [278, 30] width 43 height 10
click at [356, 31] on div "Summary" at bounding box center [366, 29] width 53 height 10
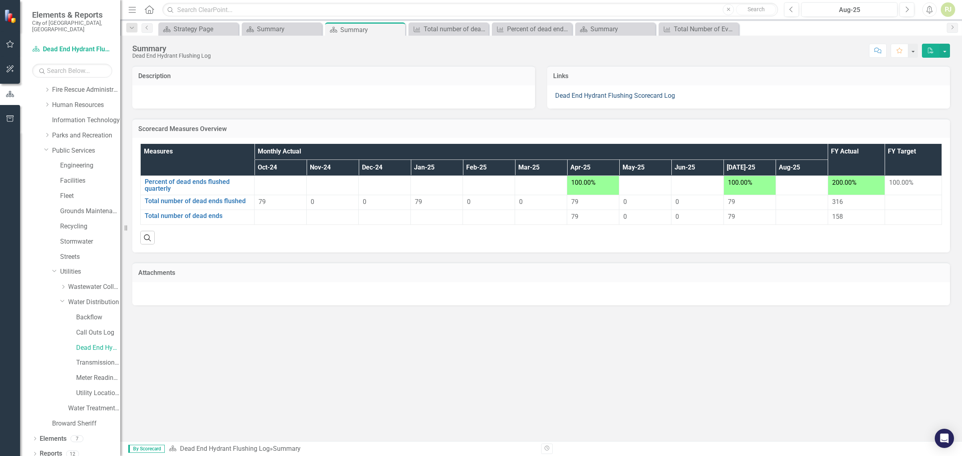
click at [604, 94] on link "Dead End Hydrant Flushing Scorecard Log" at bounding box center [615, 96] width 120 height 8
click at [604, 95] on link "Dead End Hydrant Flushing Scorecard Log" at bounding box center [615, 96] width 120 height 8
click at [596, 93] on link "Dead End Hydrant Flushing Scorecard Log" at bounding box center [615, 96] width 120 height 8
click at [219, 179] on link "Percent of dead ends flushed quarterly" at bounding box center [197, 185] width 105 height 14
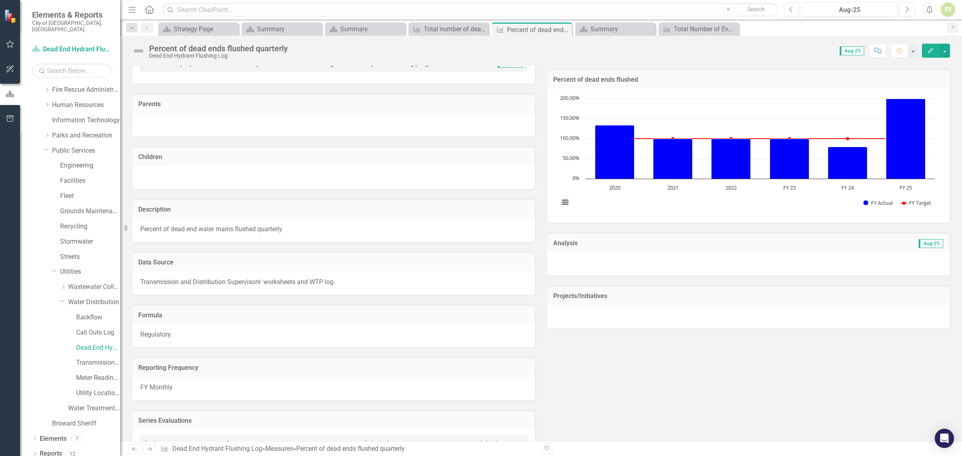
scroll to position [61, 0]
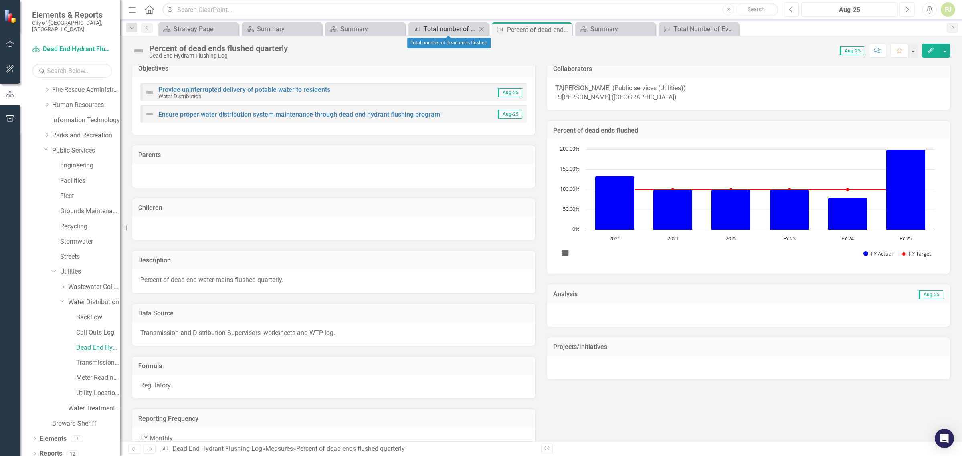
click at [470, 29] on div "Total number of dead ends flushed" at bounding box center [450, 29] width 53 height 10
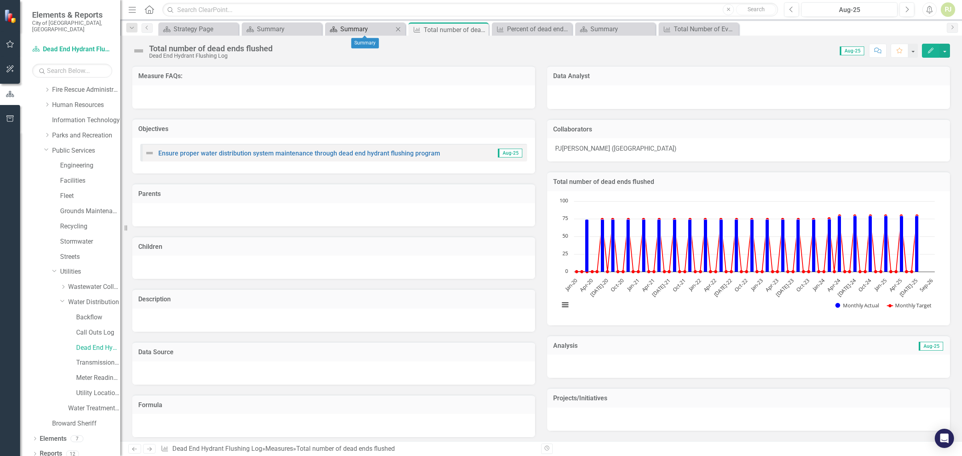
click at [349, 30] on div "Summary" at bounding box center [366, 29] width 53 height 10
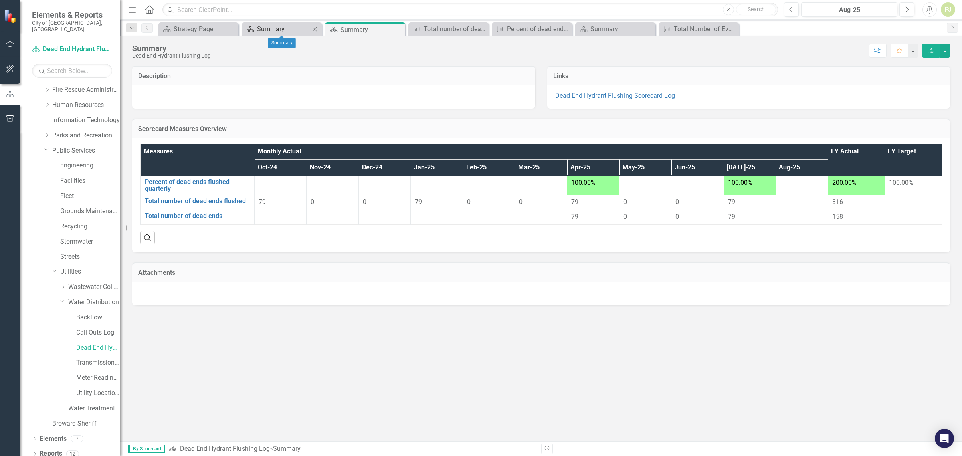
click at [275, 28] on div "Summary" at bounding box center [283, 29] width 53 height 10
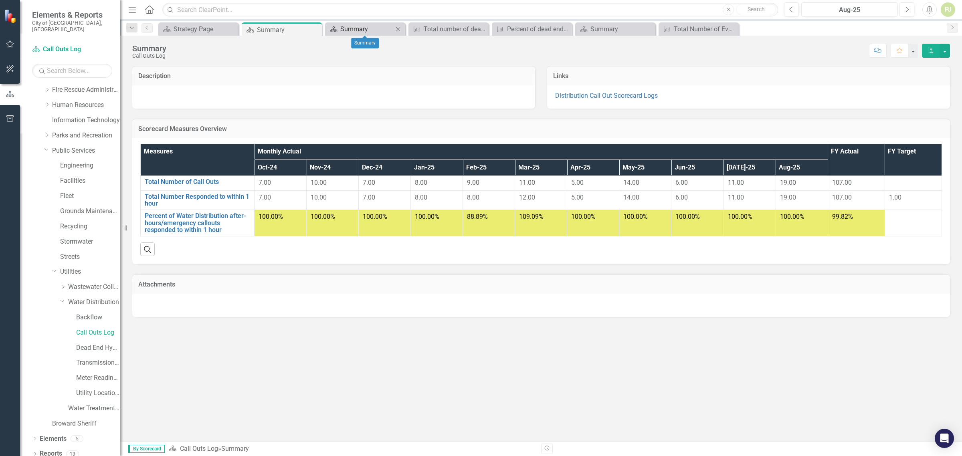
click at [364, 30] on div "Summary" at bounding box center [366, 29] width 53 height 10
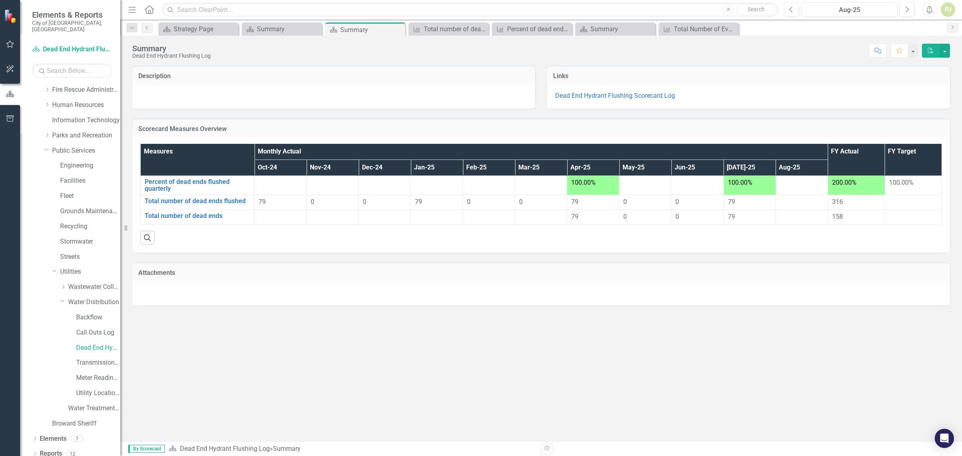
click at [421, 175] on th "Jan-25" at bounding box center [437, 168] width 52 height 16
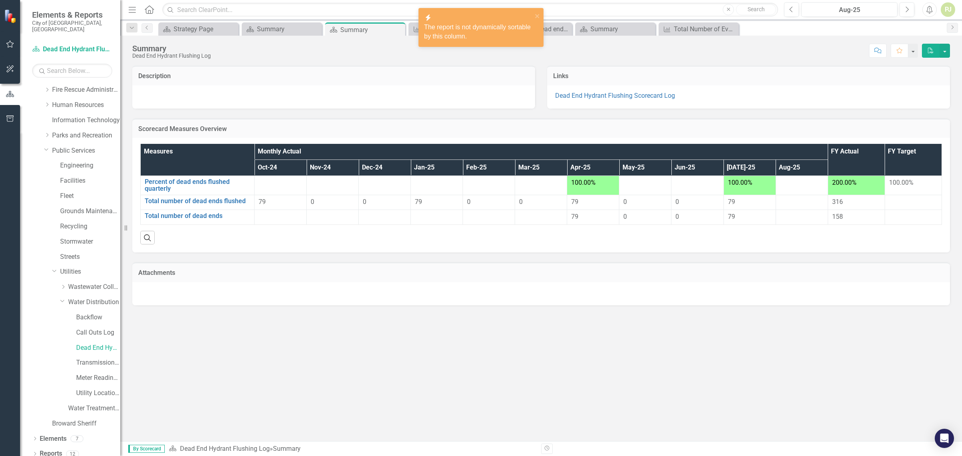
click at [423, 166] on th "Jan-25" at bounding box center [437, 168] width 52 height 16
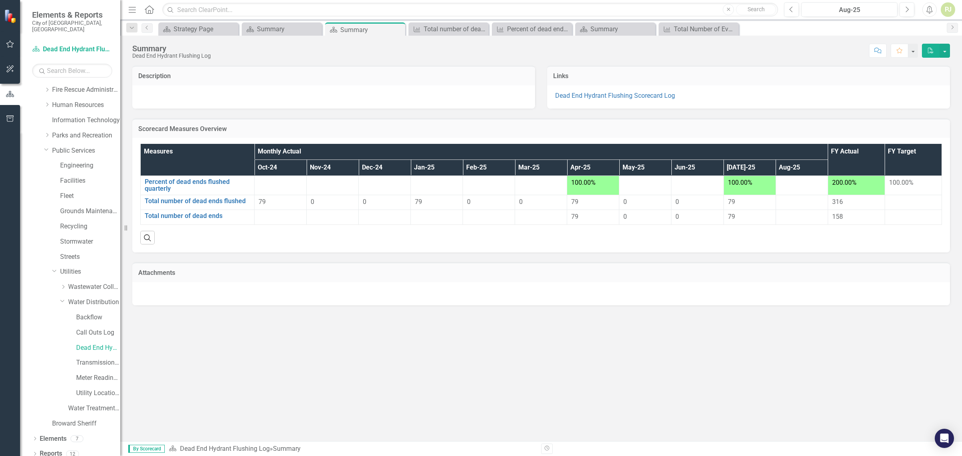
click at [564, 74] on h3 "Links" at bounding box center [748, 76] width 391 height 7
click at [901, 154] on th "FY Target" at bounding box center [913, 160] width 57 height 32
click at [861, 151] on th "FY Actual" at bounding box center [856, 160] width 57 height 32
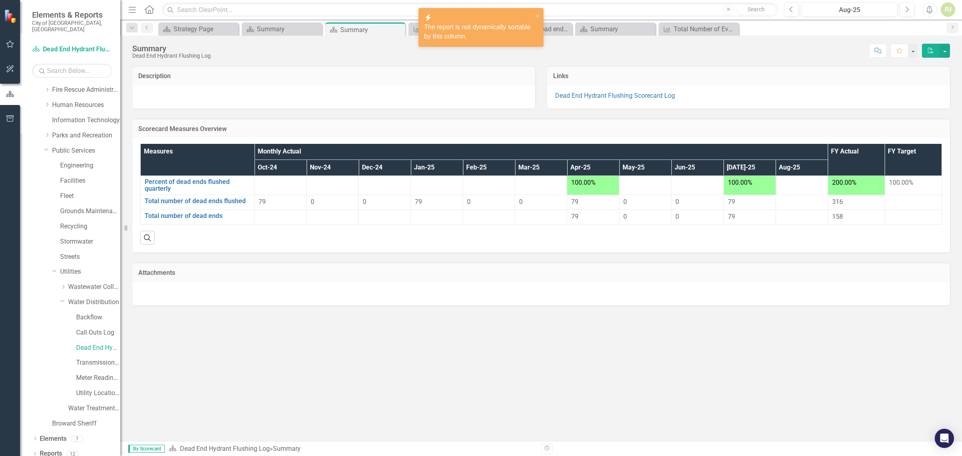
click at [785, 167] on th "Aug-25" at bounding box center [802, 168] width 52 height 16
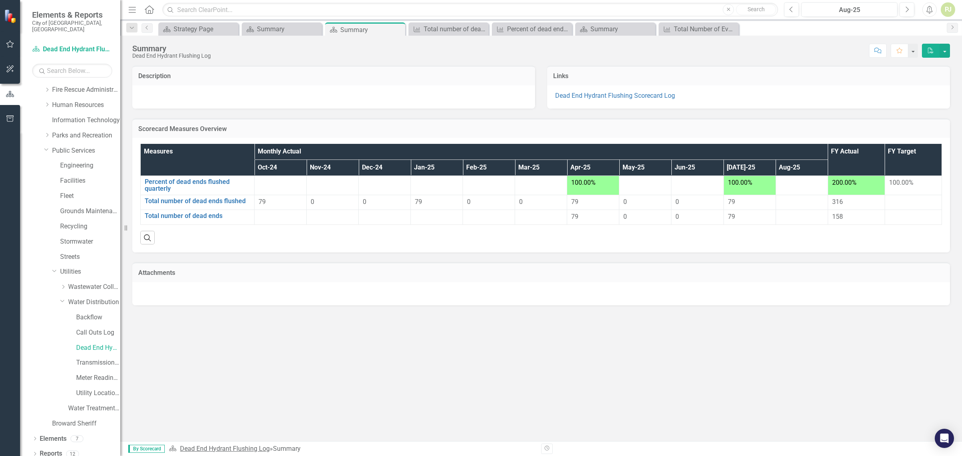
click at [235, 450] on link "Dead End Hydrant Flushing Log" at bounding box center [225, 449] width 90 height 8
click at [265, 202] on span "79" at bounding box center [262, 202] width 7 height 8
click at [209, 198] on link "Total number of dead ends flushed" at bounding box center [197, 201] width 105 height 7
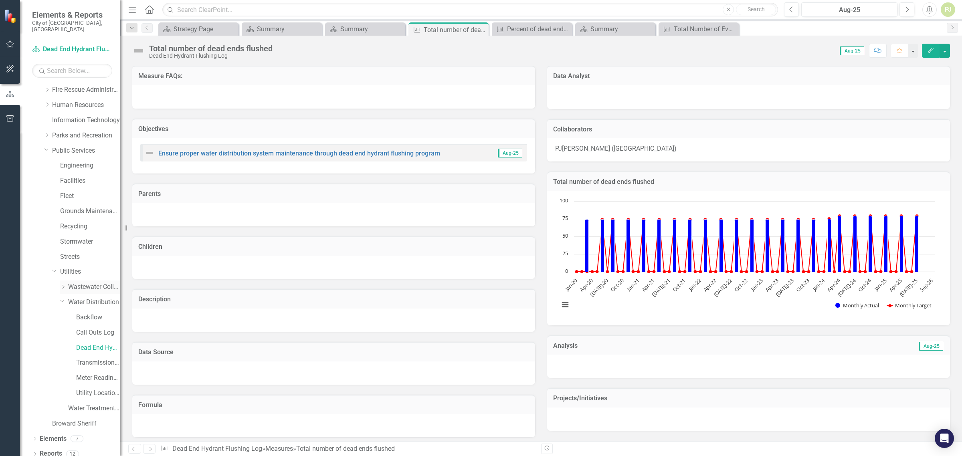
click at [61, 285] on icon "Dropdown" at bounding box center [63, 287] width 6 height 5
click at [96, 298] on link "Call Outs Log ([PERSON_NAME] and [PERSON_NAME])" at bounding box center [98, 302] width 44 height 9
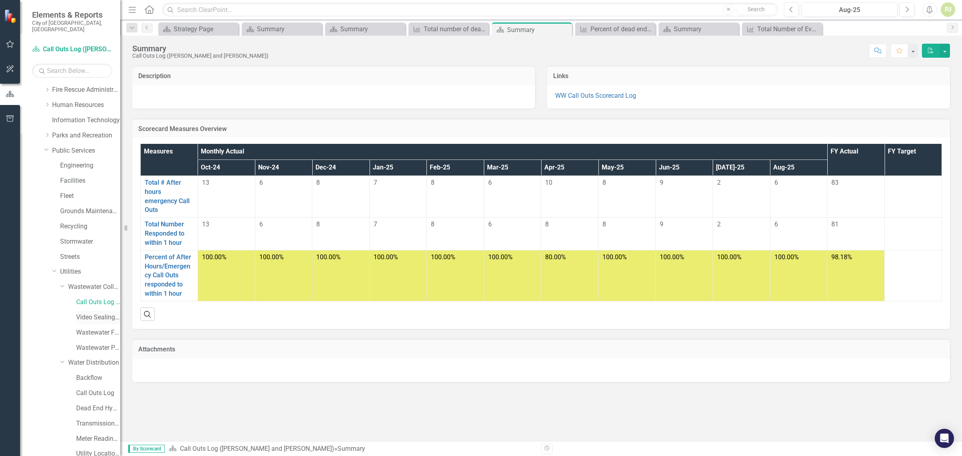
click at [96, 313] on link "Video Sealing Operations ([PERSON_NAME])" at bounding box center [98, 317] width 44 height 9
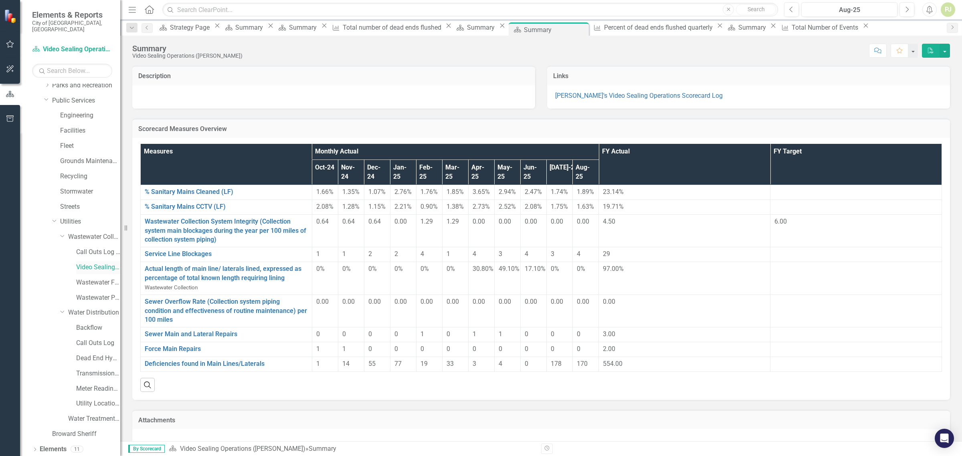
scroll to position [167, 0]
click at [91, 313] on link "Backflow" at bounding box center [98, 317] width 44 height 9
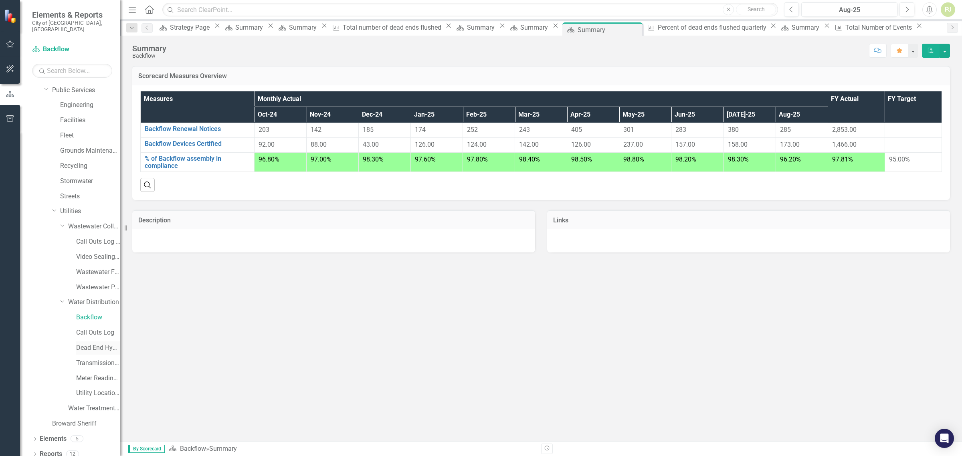
click at [93, 344] on link "Dead End Hydrant Flushing Log" at bounding box center [98, 348] width 44 height 9
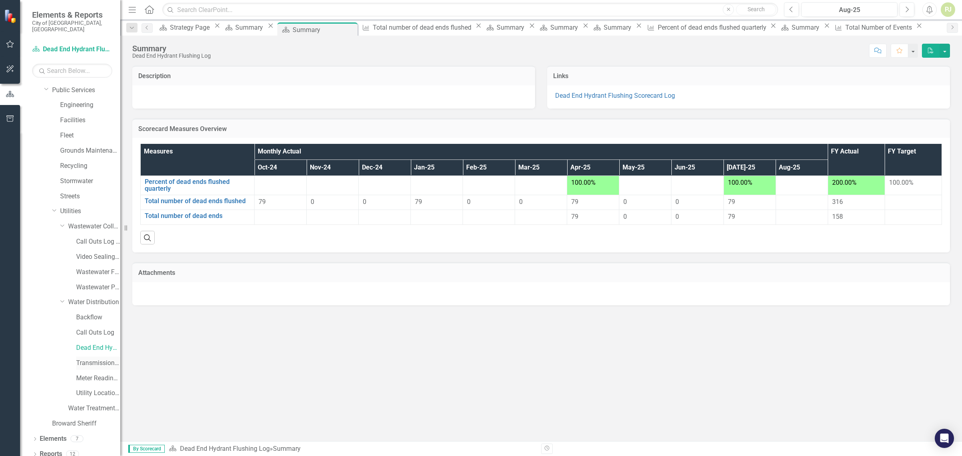
click at [99, 359] on link "Transmission and Distribution" at bounding box center [98, 363] width 44 height 9
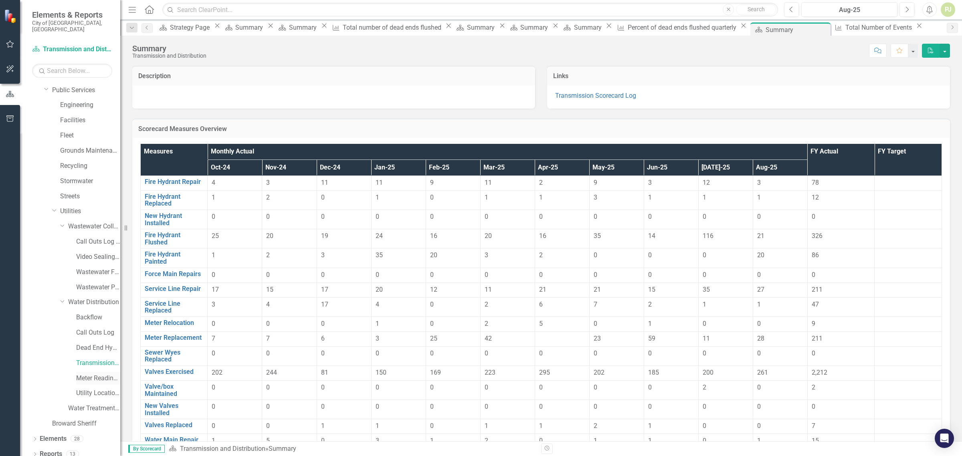
click at [97, 374] on link "Meter Reading ([PERSON_NAME])" at bounding box center [98, 378] width 44 height 9
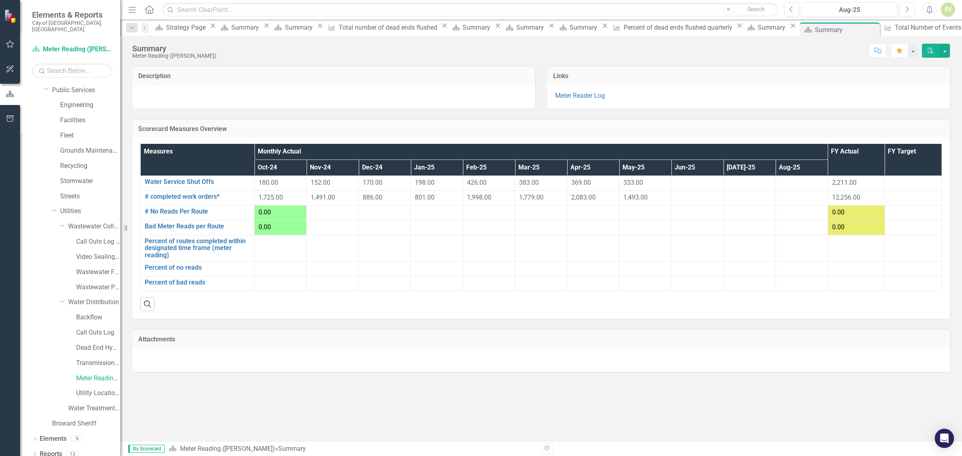
drag, startPoint x: 720, startPoint y: 59, endPoint x: 726, endPoint y: 137, distance: 78.0
click at [727, 139] on div "Summary Meter Reading (Elkin) Score: N/A Aug-25 Completed Comment Favorite PDF …" at bounding box center [541, 239] width 842 height 406
